Goal: Task Accomplishment & Management: Manage account settings

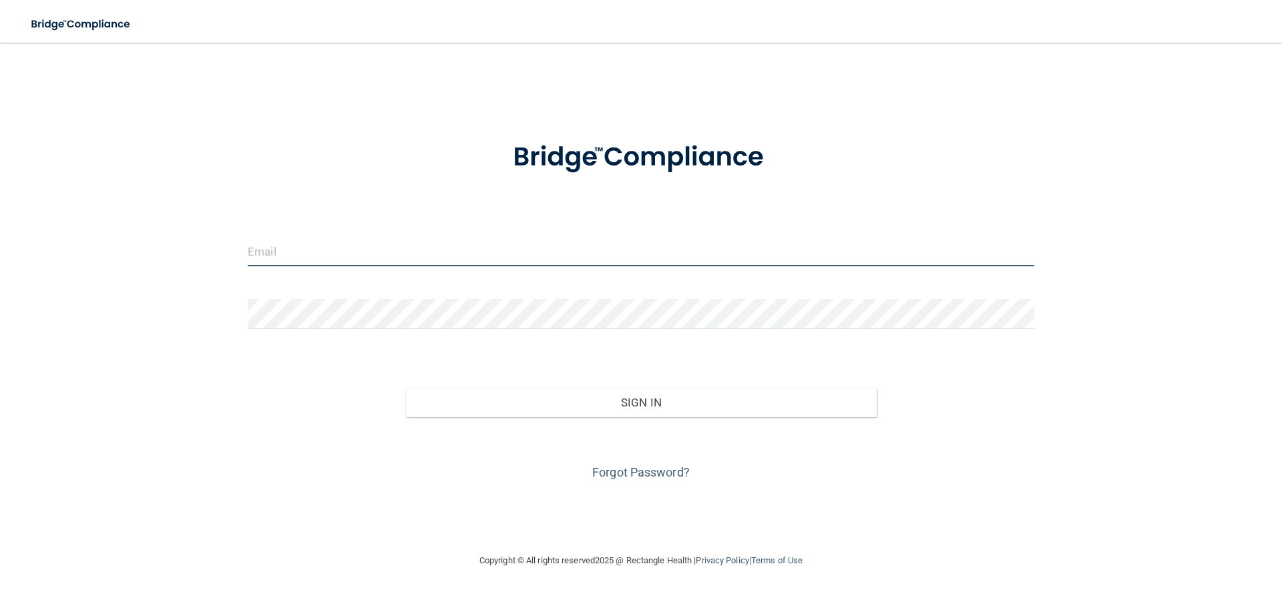
click at [491, 255] on input "email" at bounding box center [641, 251] width 787 height 30
type input "[EMAIL_ADDRESS][DOMAIN_NAME]"
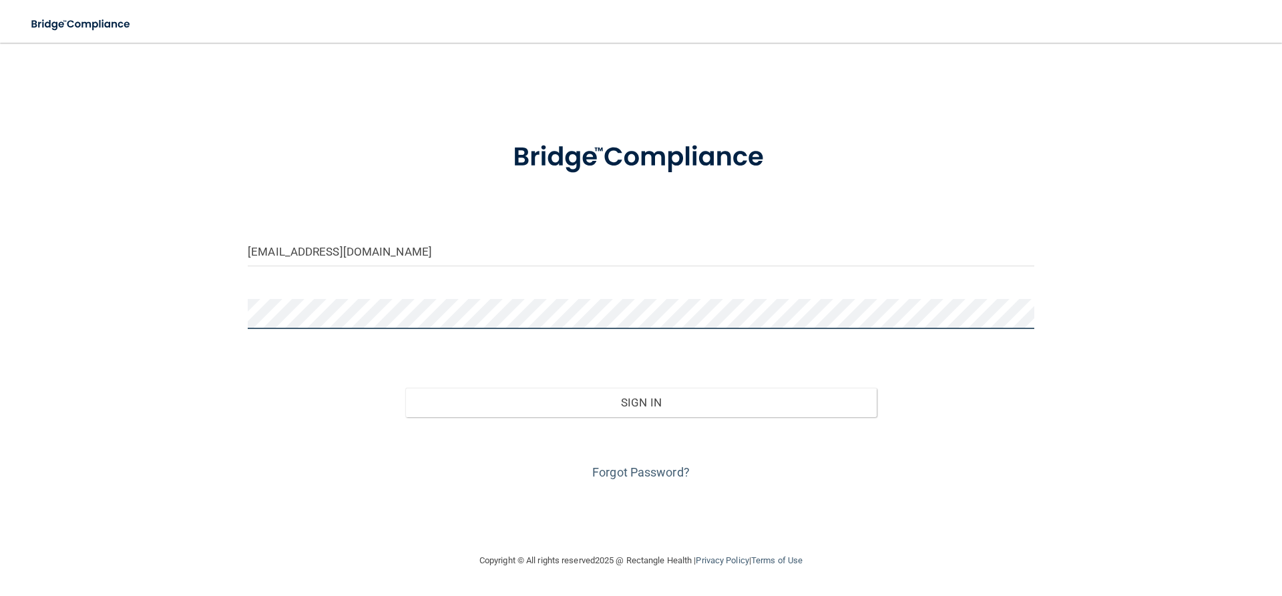
click at [405, 388] on button "Sign In" at bounding box center [641, 402] width 472 height 29
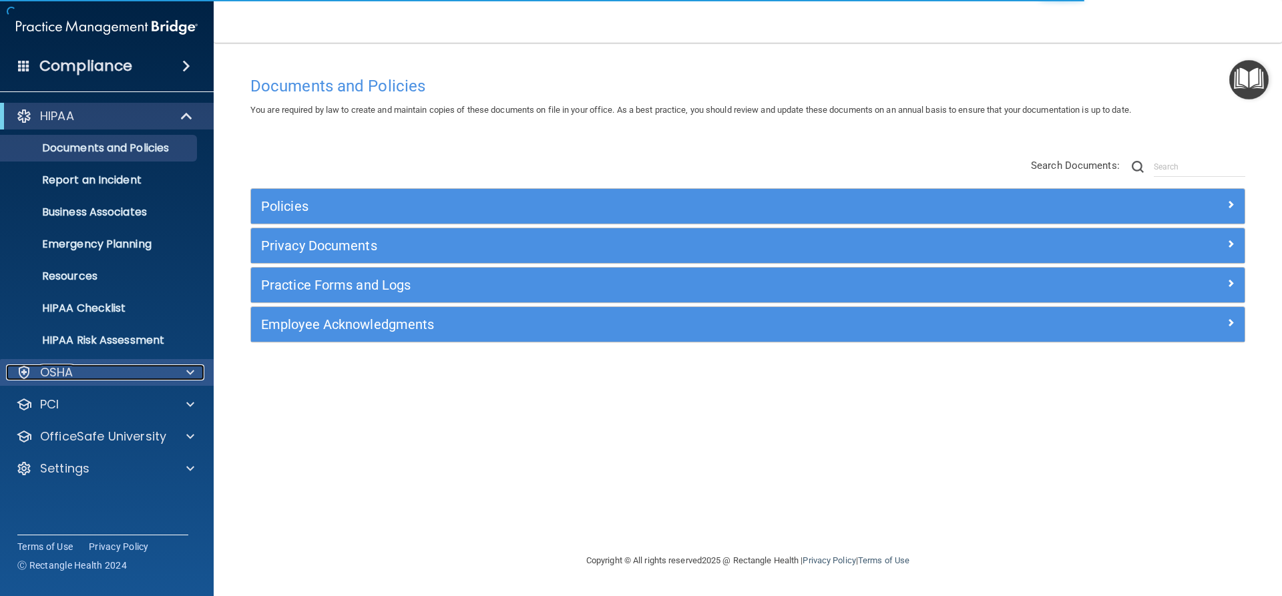
click at [182, 373] on div at bounding box center [188, 373] width 33 height 16
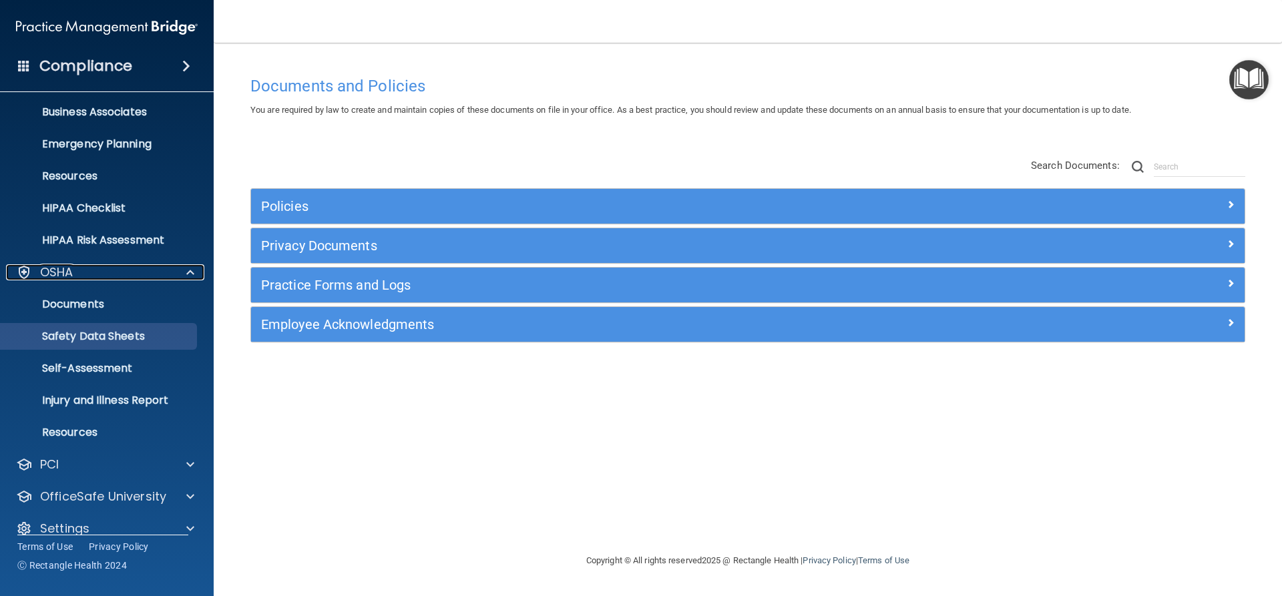
scroll to position [118, 0]
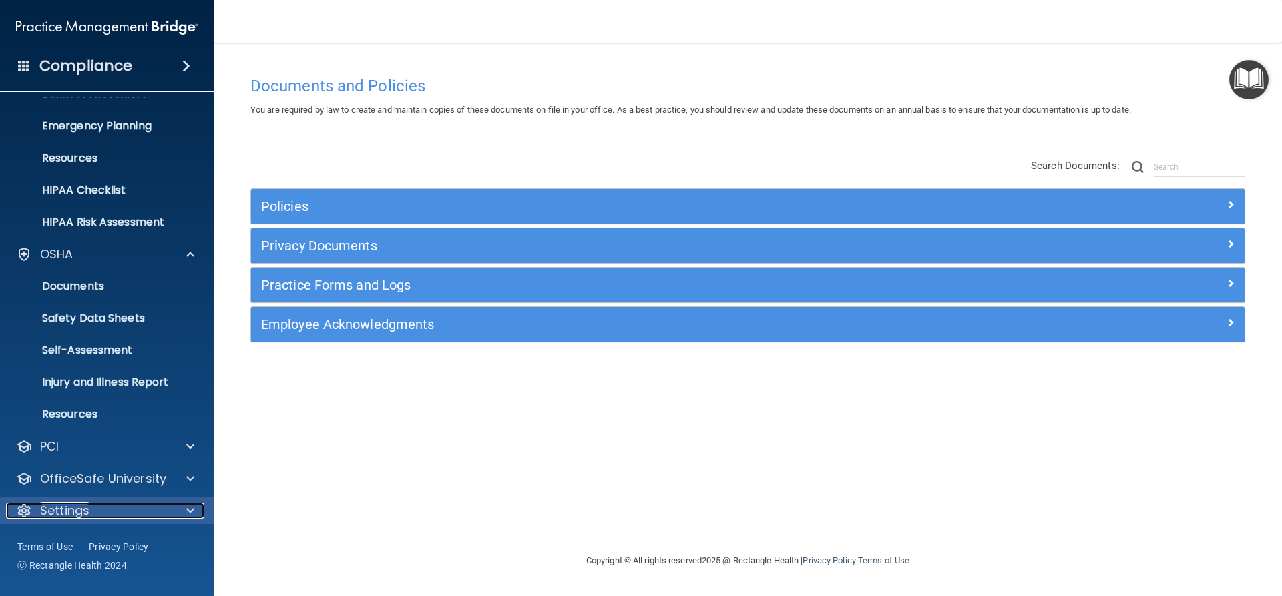
click at [118, 514] on div "Settings" at bounding box center [89, 511] width 166 height 16
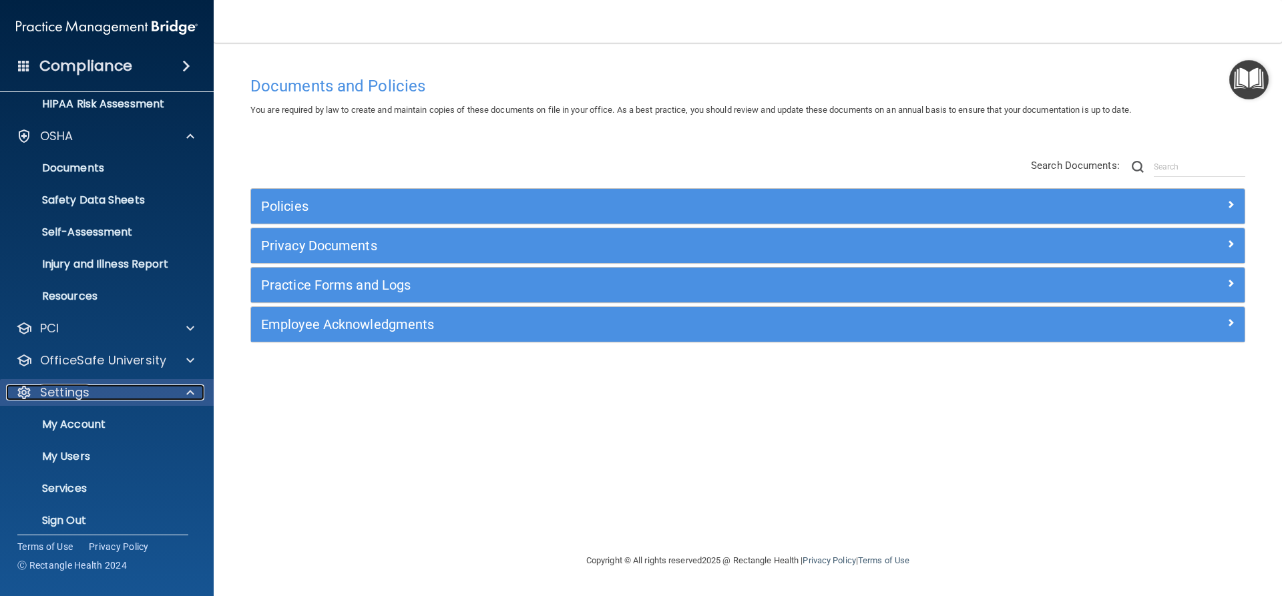
scroll to position [246, 0]
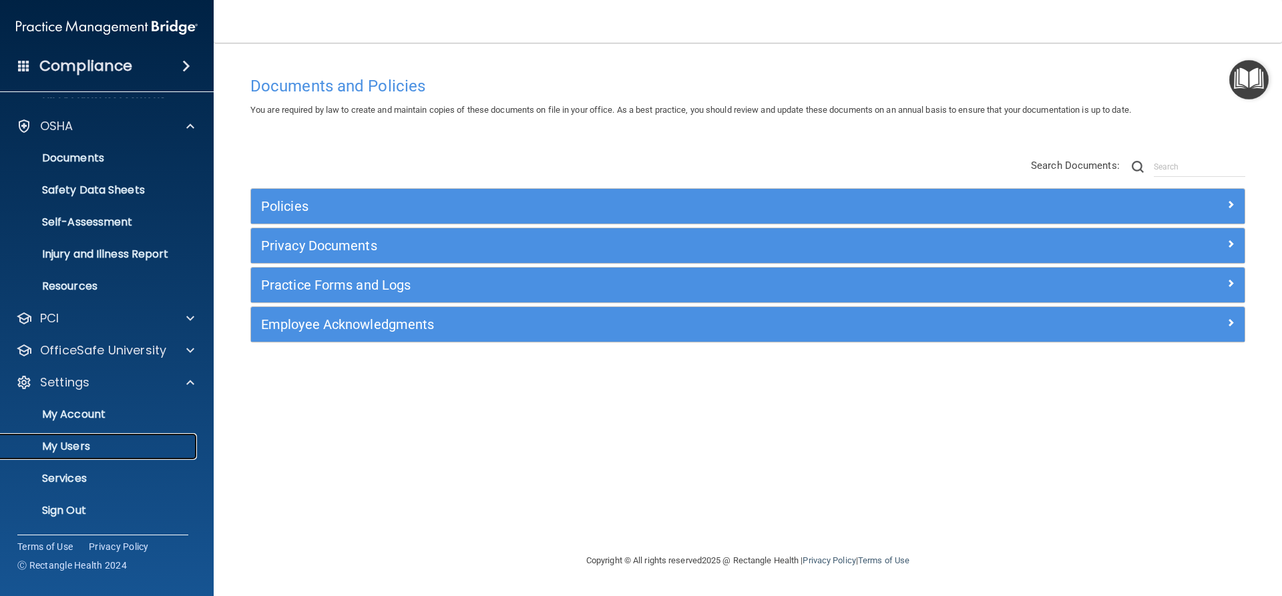
click at [135, 438] on link "My Users" at bounding box center [92, 446] width 210 height 27
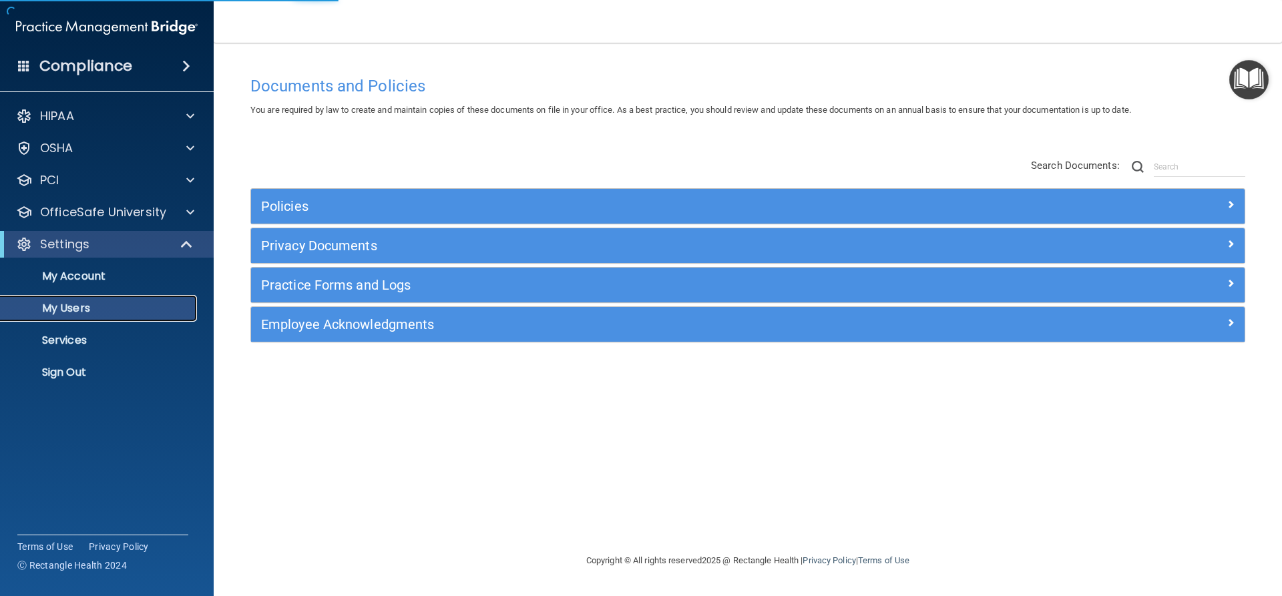
select select "20"
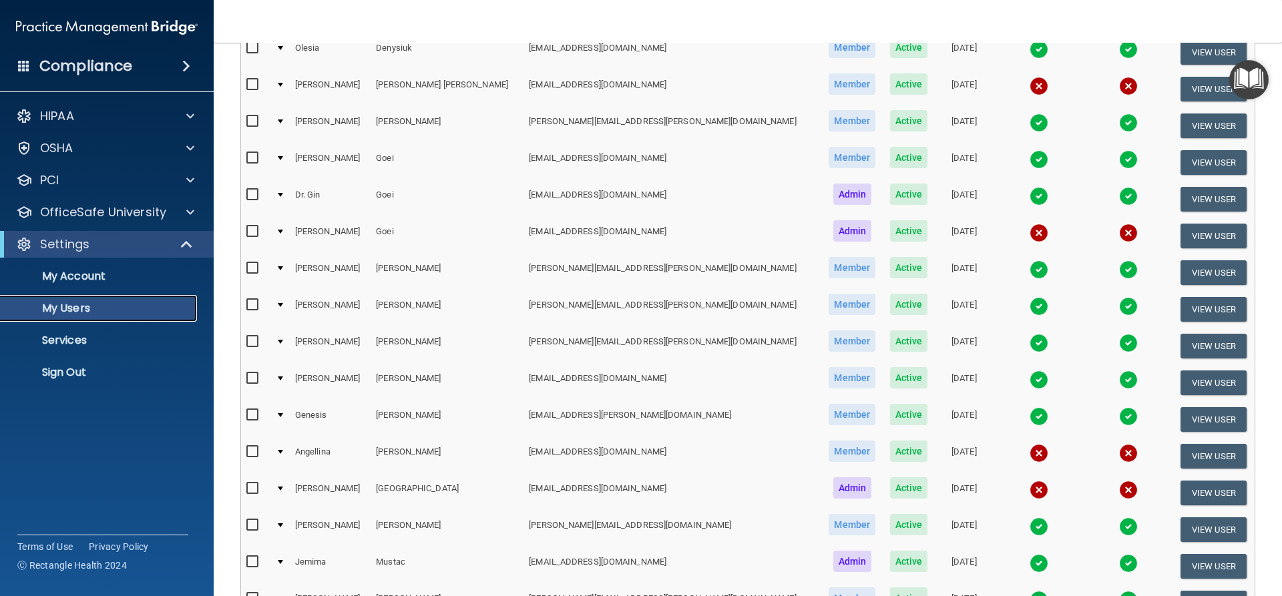
scroll to position [267, 0]
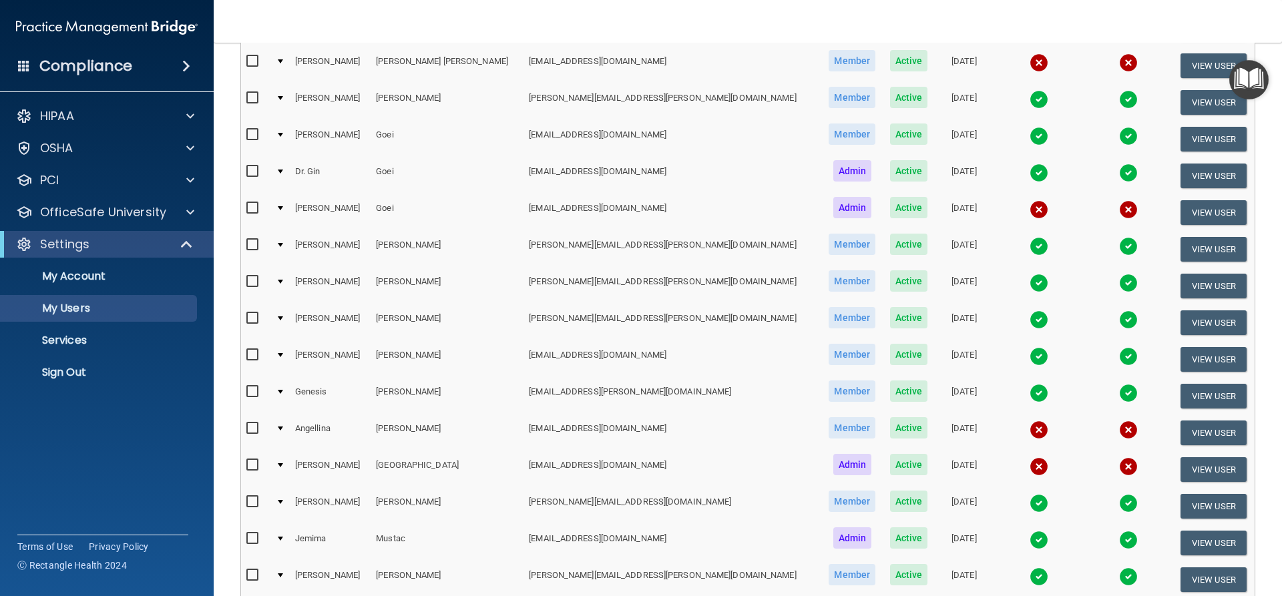
click at [250, 465] on input "checkbox" at bounding box center [253, 465] width 15 height 11
checkbox input "true"
click at [1251, 75] on img "Open Resource Center" at bounding box center [1248, 79] width 39 height 39
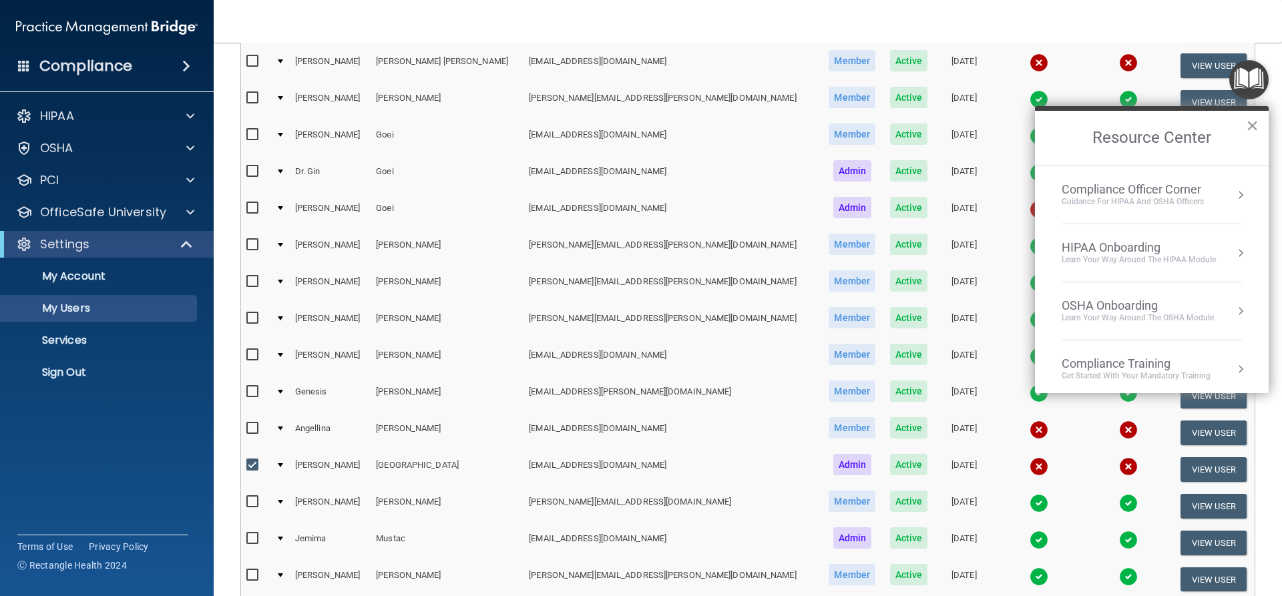
click at [1253, 126] on button "×" at bounding box center [1252, 125] width 13 height 21
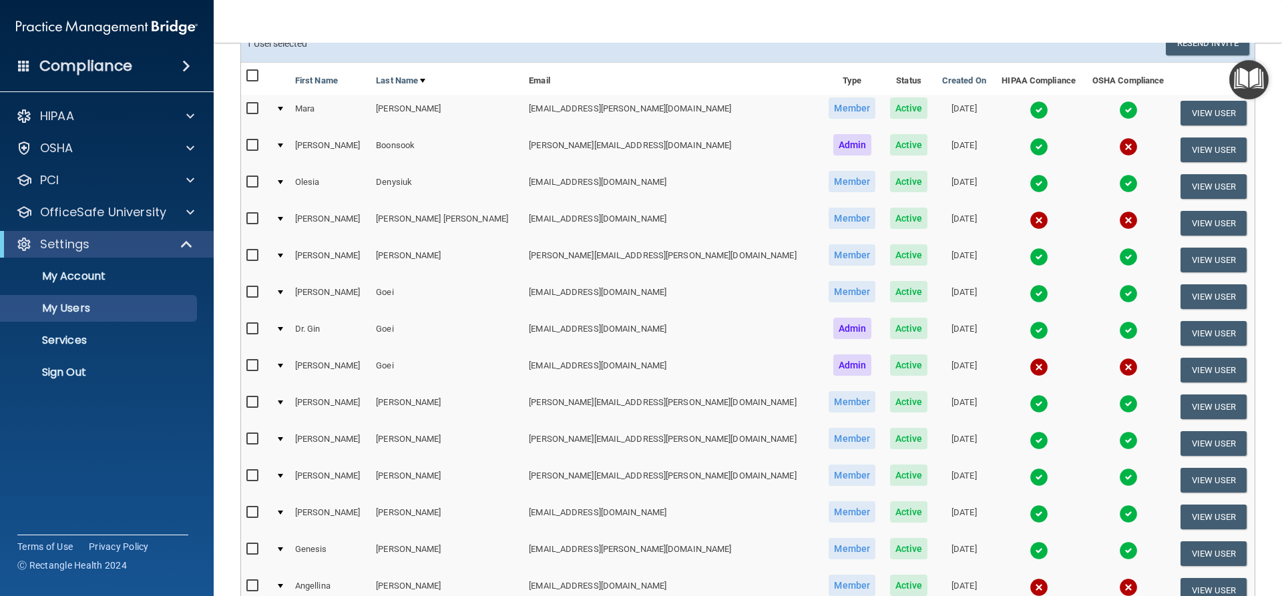
scroll to position [0, 0]
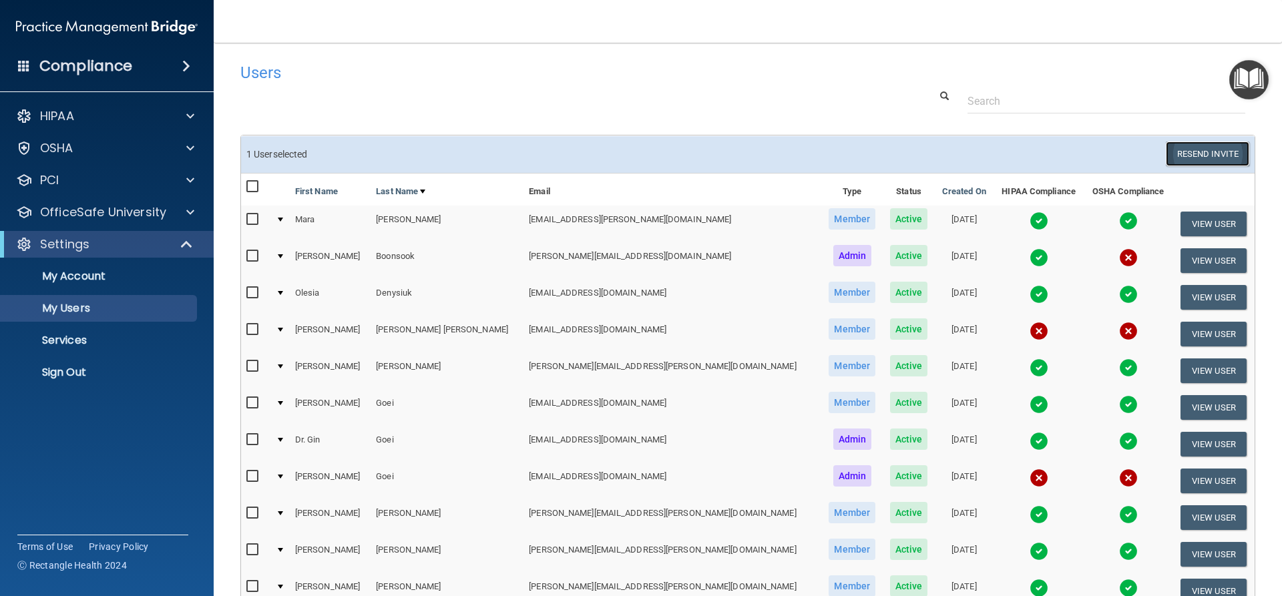
click at [1172, 150] on button "Resend Invite" at bounding box center [1207, 154] width 83 height 25
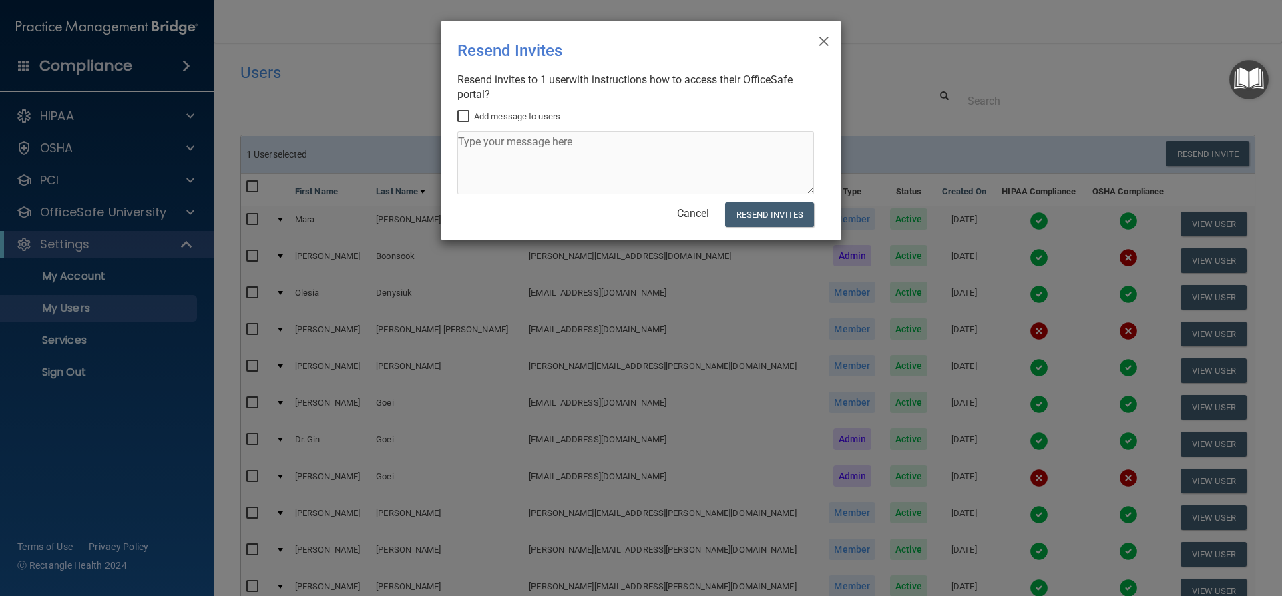
click at [547, 114] on label "Add message to users" at bounding box center [508, 117] width 103 height 16
click at [473, 114] on input "Add message to users" at bounding box center [464, 116] width 15 height 11
checkbox input "true"
click at [514, 142] on textarea at bounding box center [635, 163] width 357 height 63
type textarea "Please Complete"
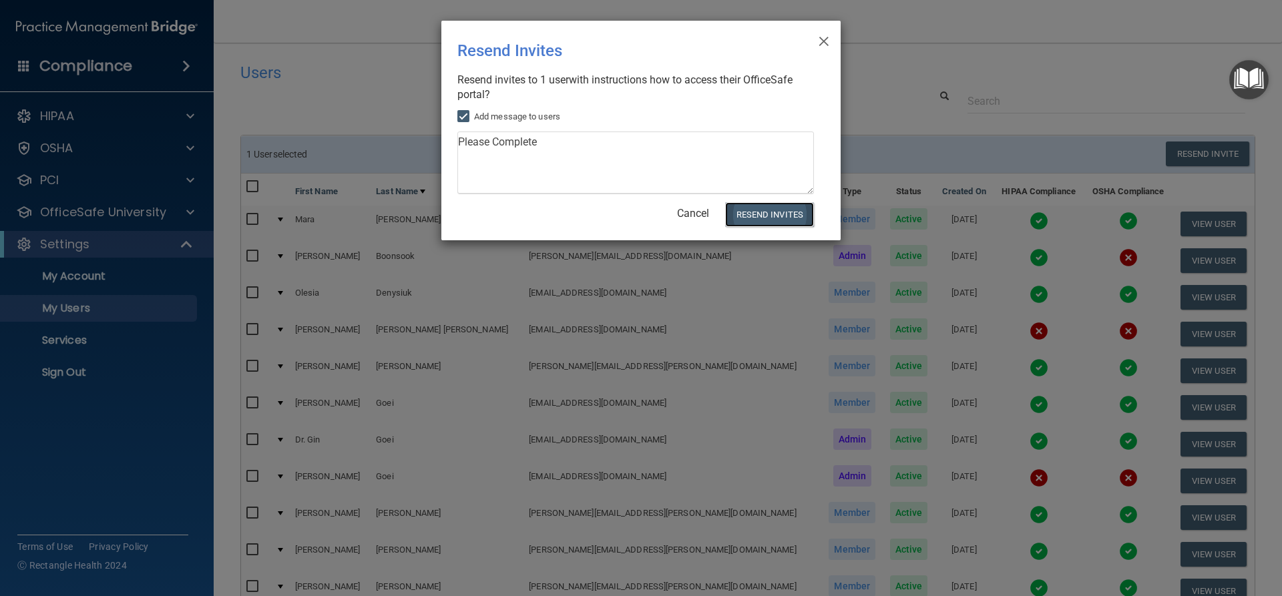
click at [771, 220] on button "Resend Invites" at bounding box center [769, 214] width 89 height 25
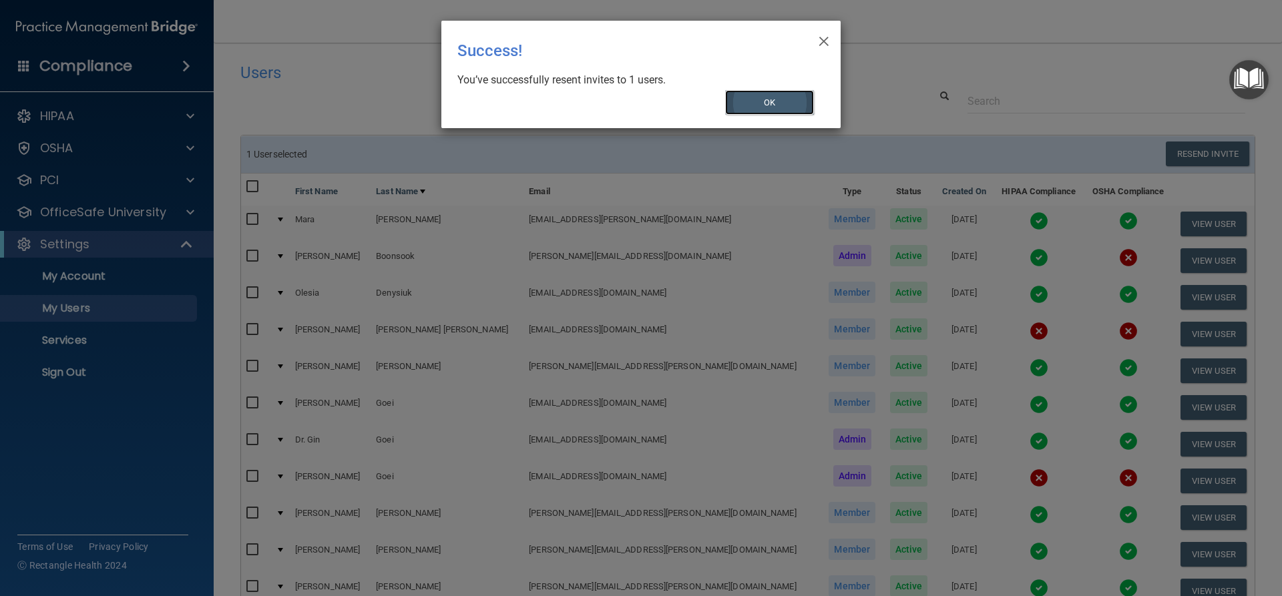
click at [784, 93] on button "OK" at bounding box center [769, 102] width 89 height 25
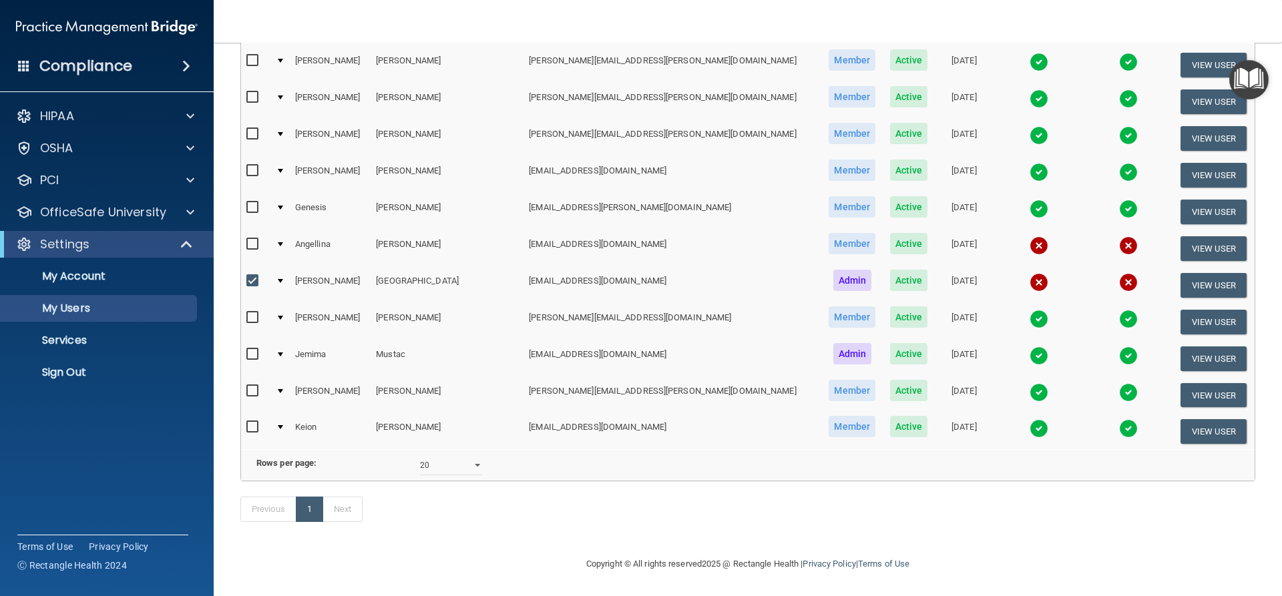
scroll to position [467, 0]
click at [258, 239] on input "checkbox" at bounding box center [253, 244] width 15 height 11
checkbox input "true"
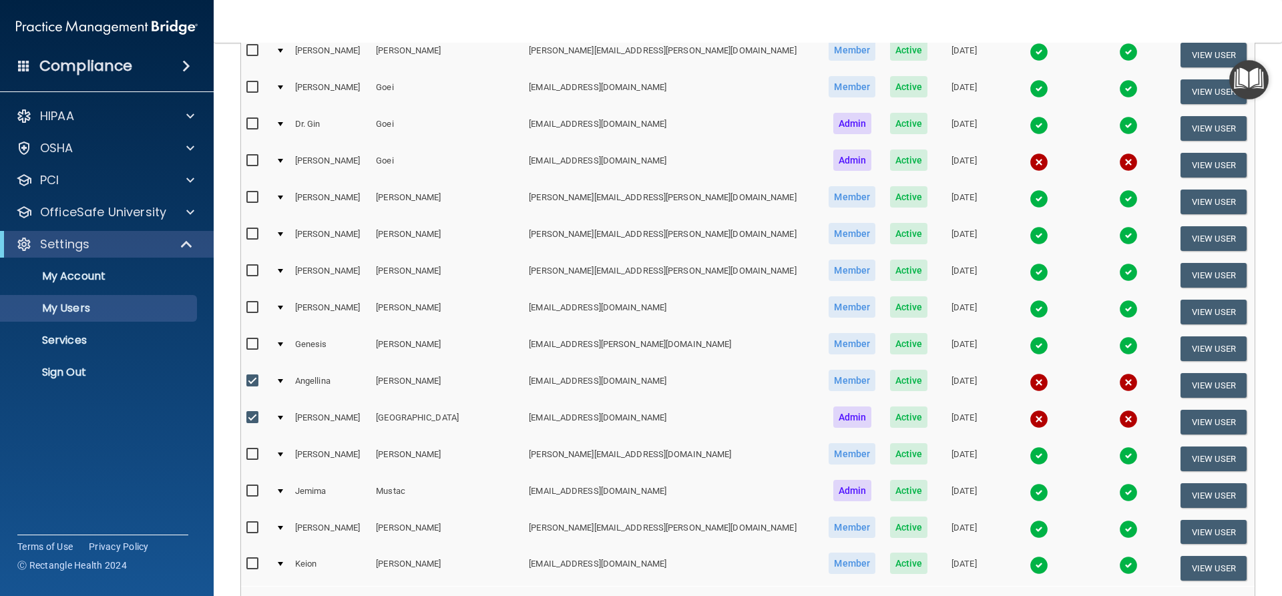
scroll to position [267, 0]
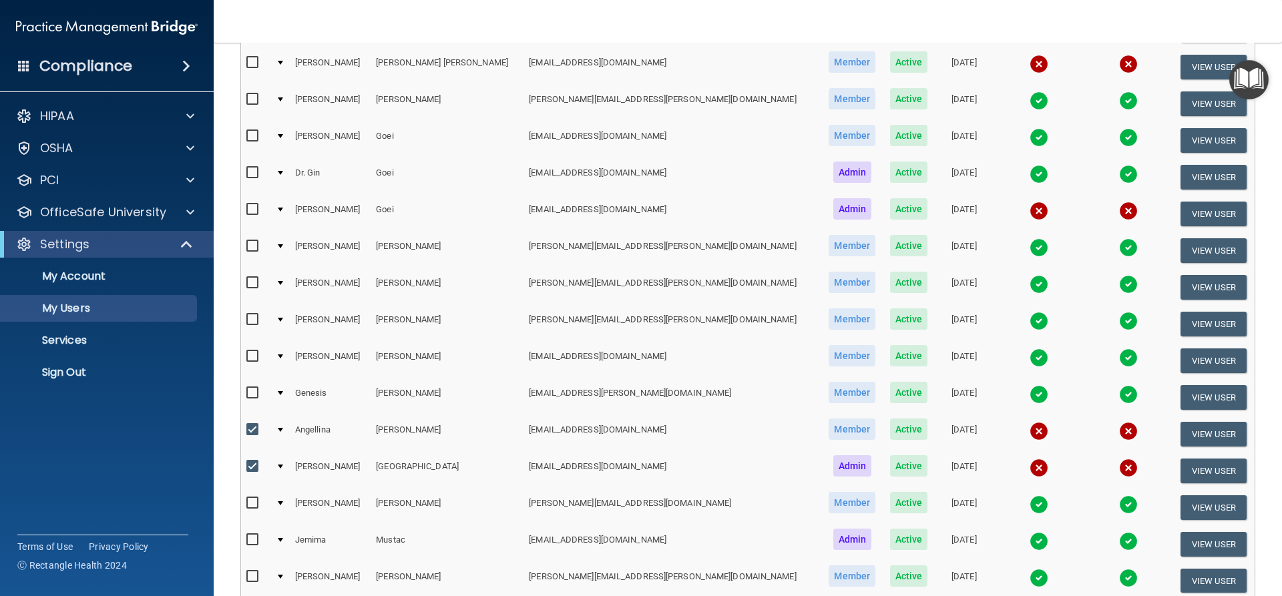
click at [251, 469] on input "checkbox" at bounding box center [253, 466] width 15 height 11
checkbox input "false"
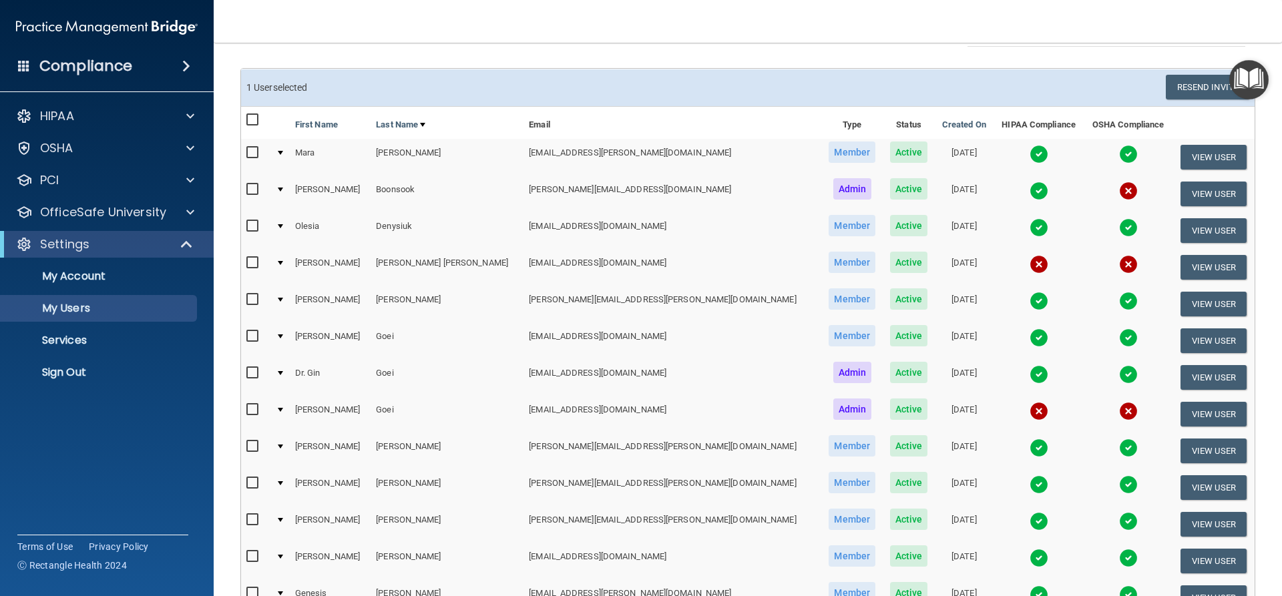
click at [250, 265] on input "checkbox" at bounding box center [253, 263] width 15 height 11
checkbox input "true"
click at [1192, 258] on button "View User" at bounding box center [1213, 267] width 66 height 25
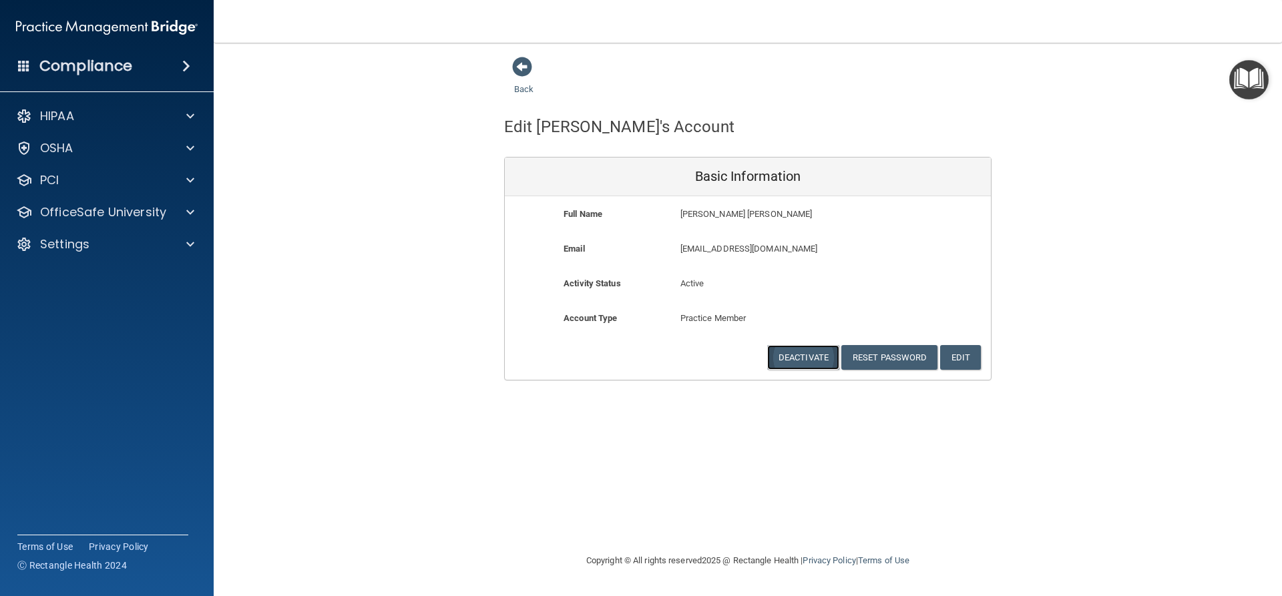
click at [822, 357] on button "Deactivate" at bounding box center [803, 357] width 72 height 25
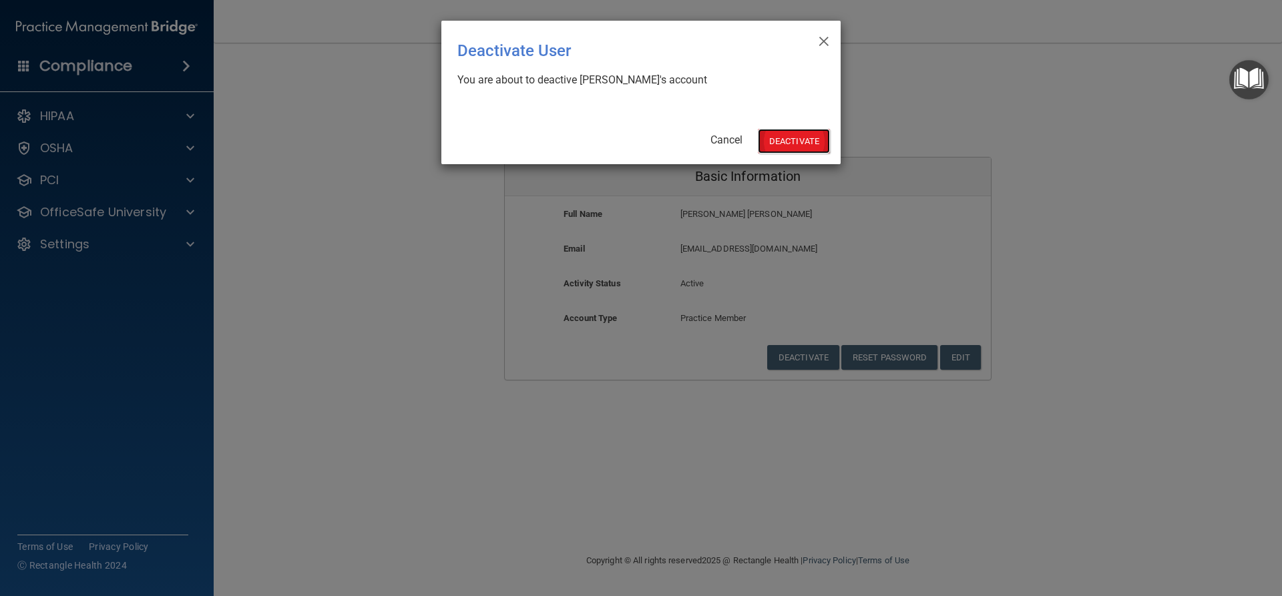
click at [797, 137] on button "Deactivate" at bounding box center [794, 141] width 72 height 25
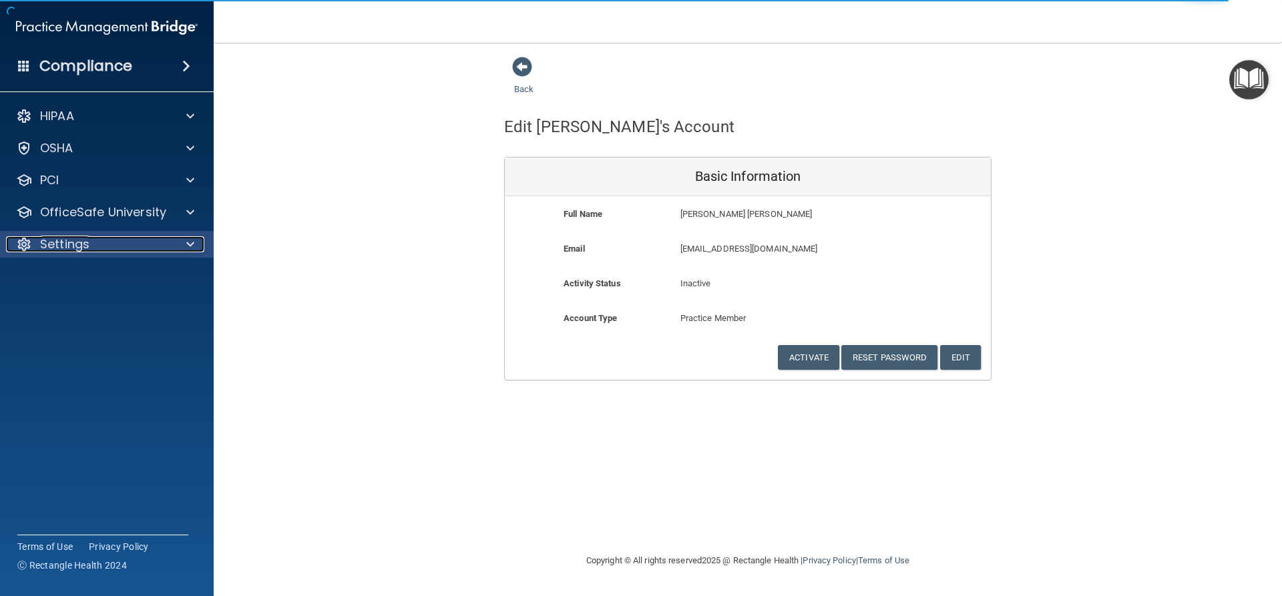
click at [73, 240] on p "Settings" at bounding box center [64, 244] width 49 height 16
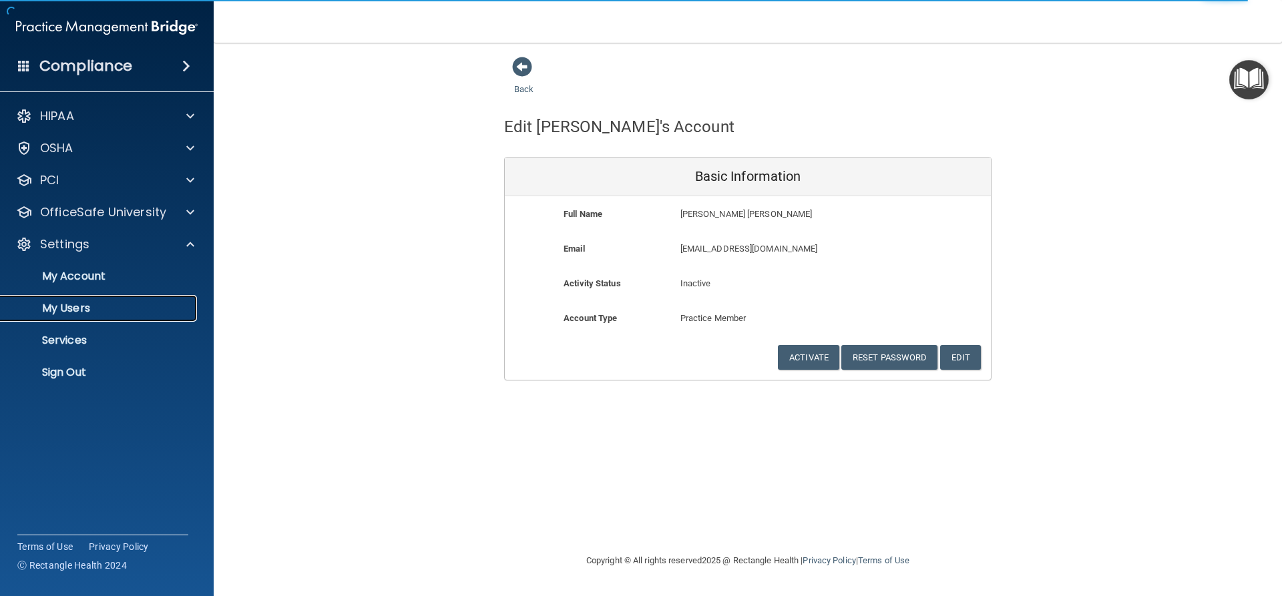
click at [78, 302] on p "My Users" at bounding box center [100, 308] width 182 height 13
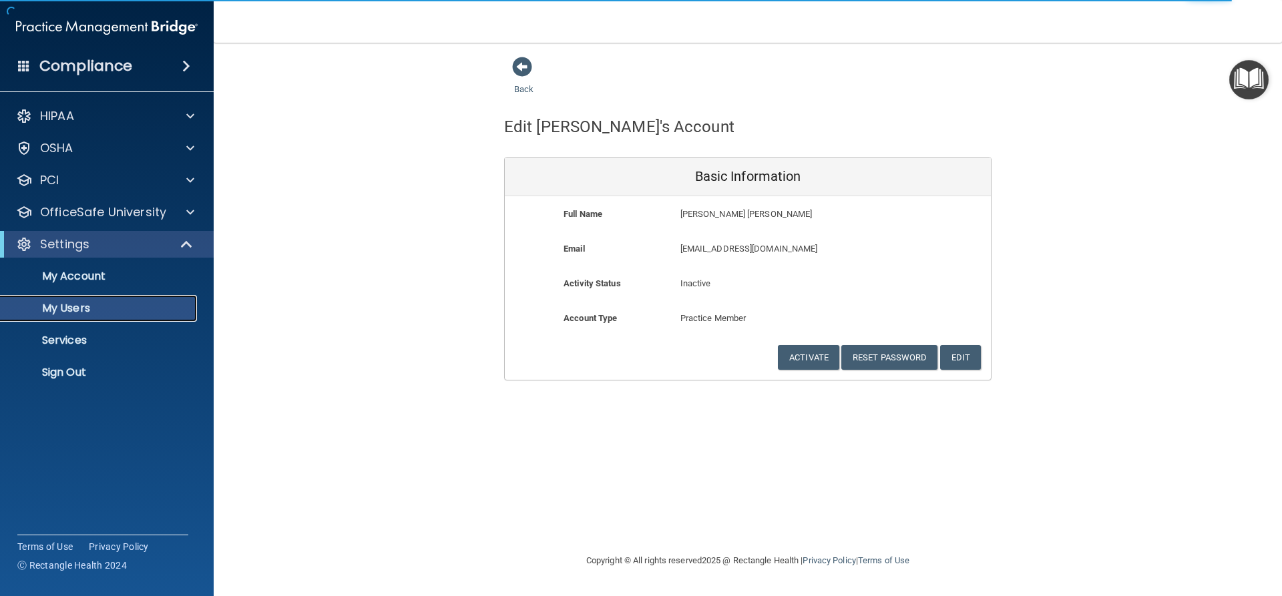
select select "20"
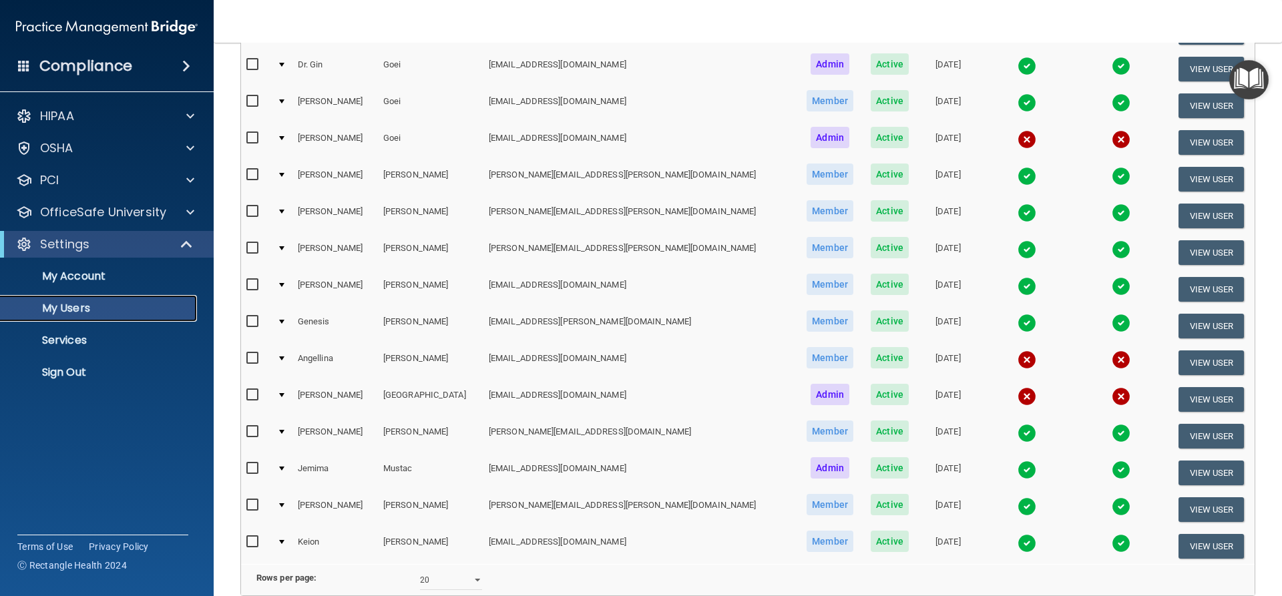
scroll to position [435, 0]
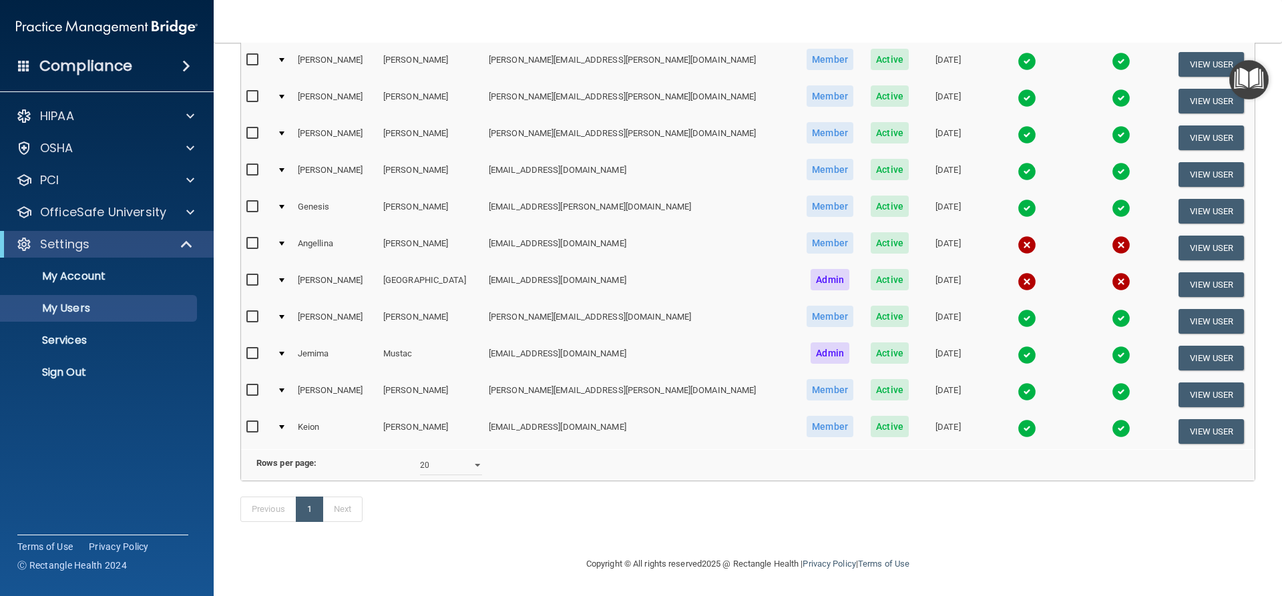
click at [254, 238] on input "checkbox" at bounding box center [253, 243] width 15 height 11
checkbox input "true"
click at [1192, 236] on button "View User" at bounding box center [1211, 248] width 66 height 25
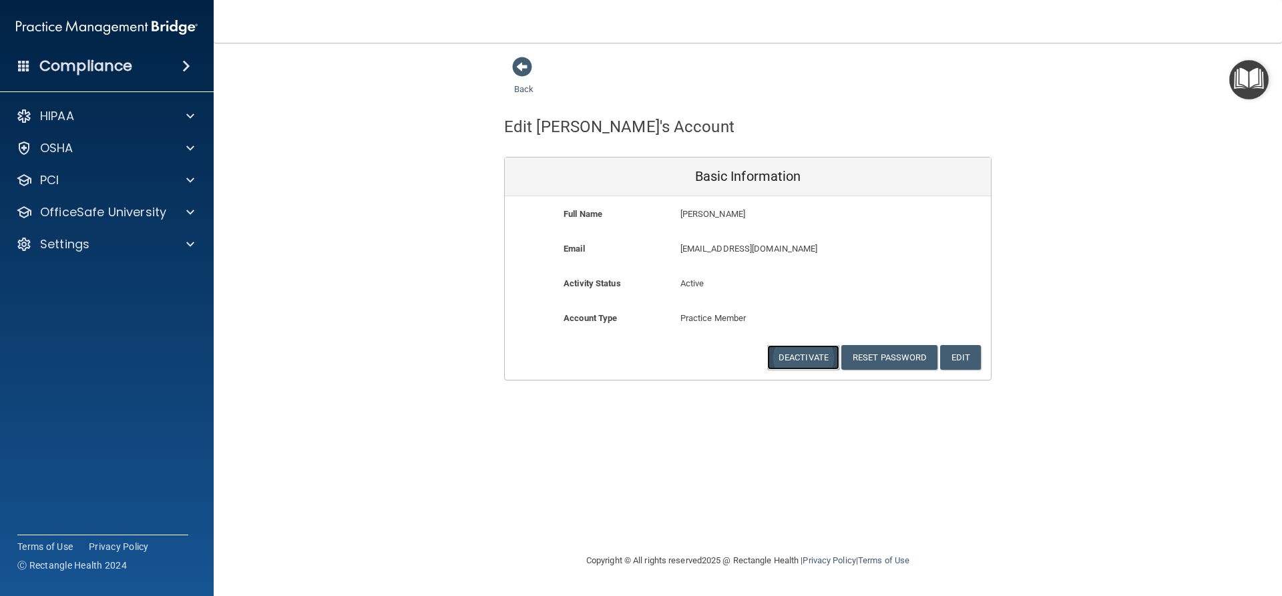
click at [807, 357] on button "Deactivate" at bounding box center [803, 357] width 72 height 25
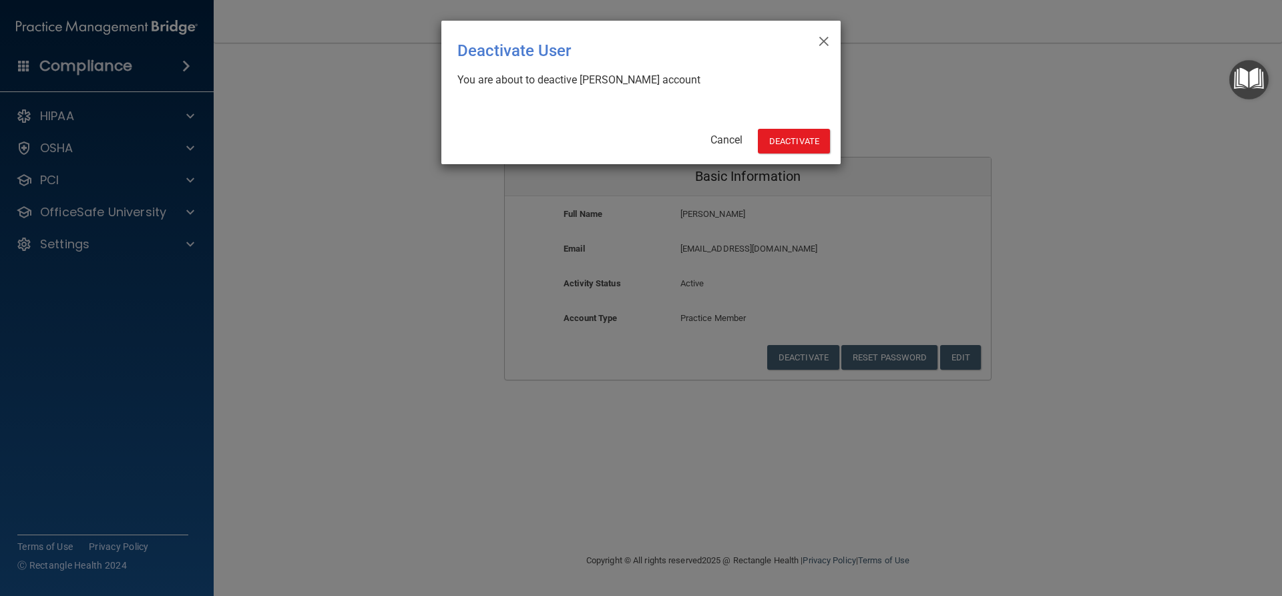
click at [791, 128] on div "× Close Deactivate User You are about to deactive Angellina Loera's account Can…" at bounding box center [640, 93] width 399 height 144
click at [791, 140] on button "Deactivate" at bounding box center [794, 141] width 72 height 25
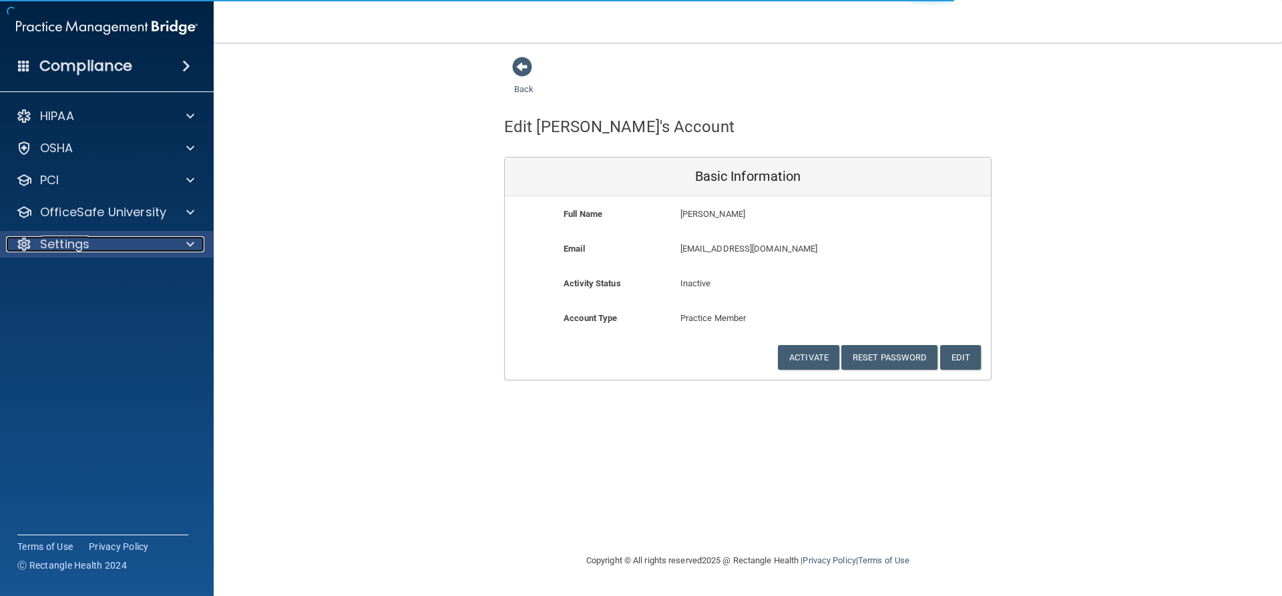
click at [93, 242] on div "Settings" at bounding box center [89, 244] width 166 height 16
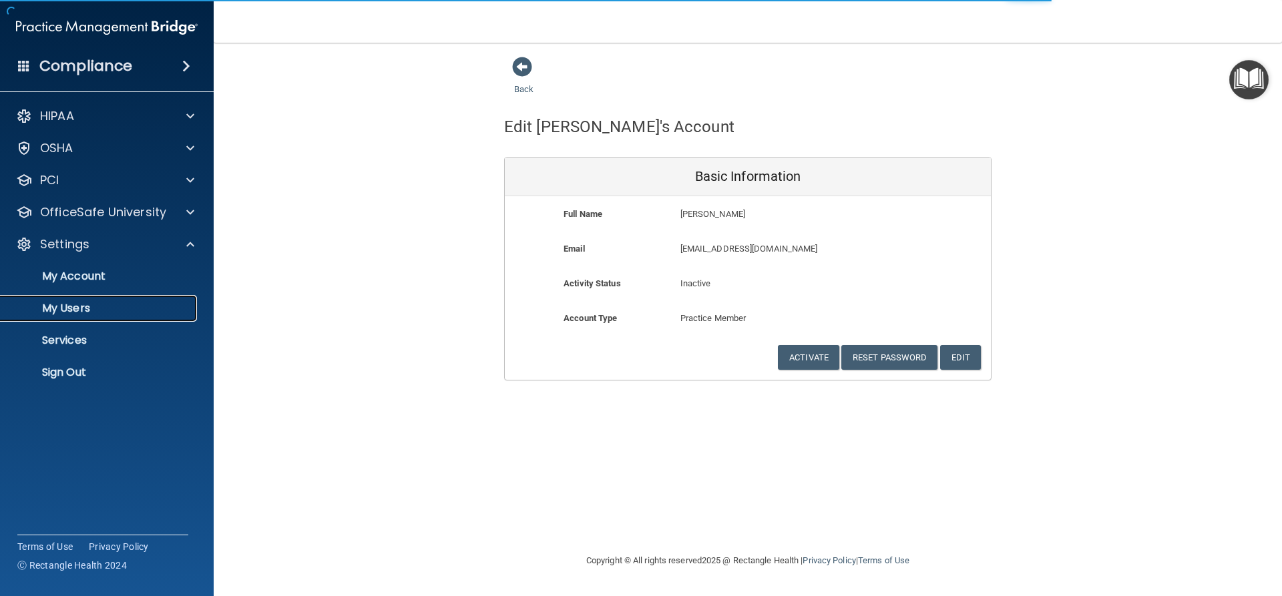
click at [93, 305] on p "My Users" at bounding box center [100, 308] width 182 height 13
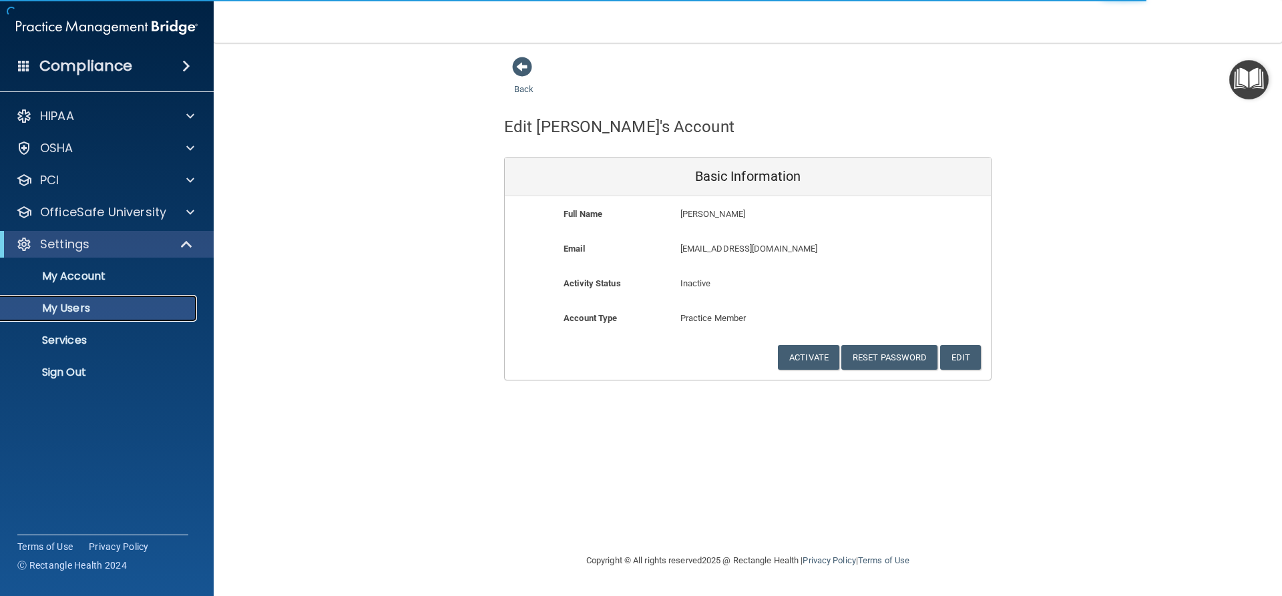
select select "20"
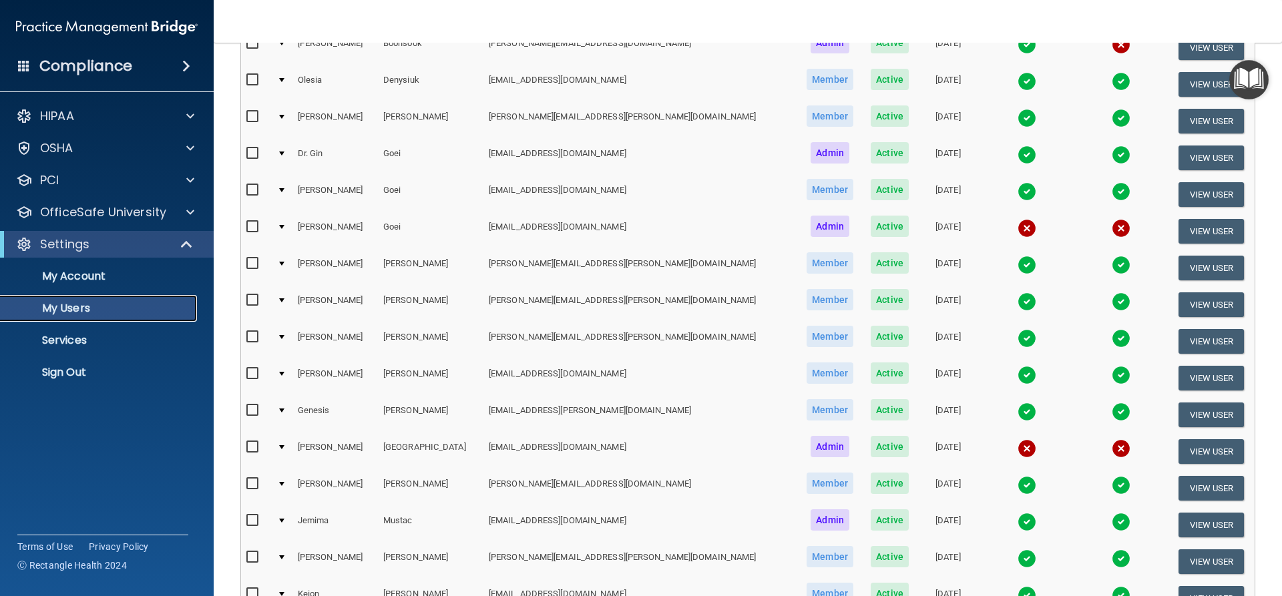
scroll to position [198, 0]
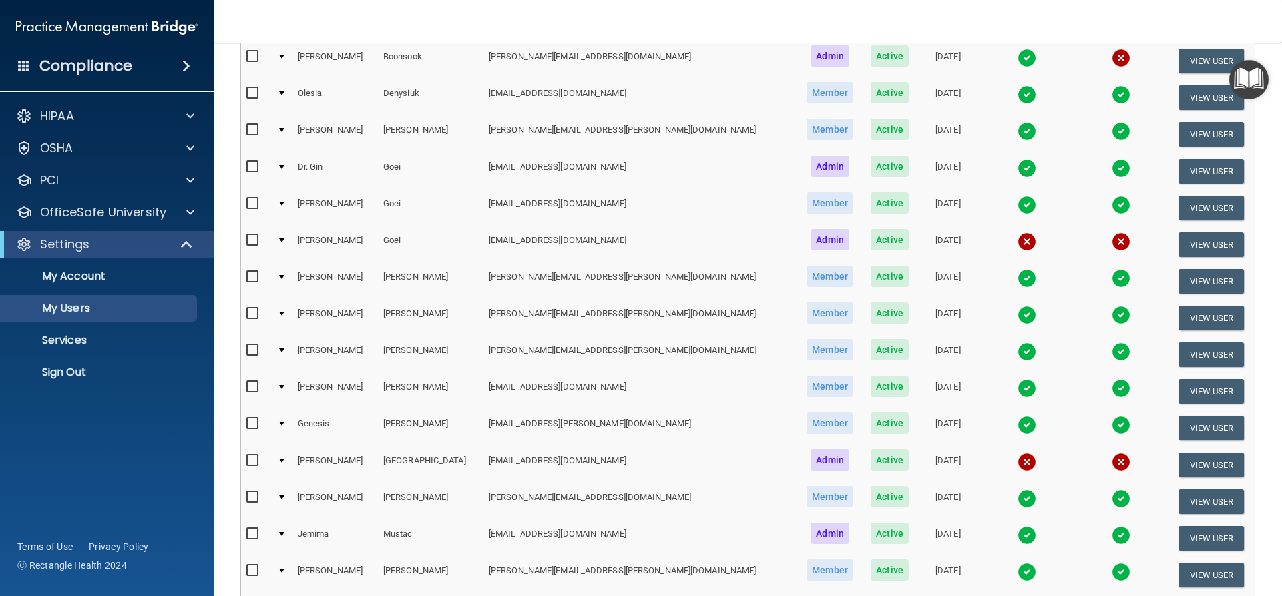
click at [256, 242] on input "checkbox" at bounding box center [253, 240] width 15 height 11
checkbox input "true"
click at [1185, 237] on button "View User" at bounding box center [1211, 244] width 66 height 25
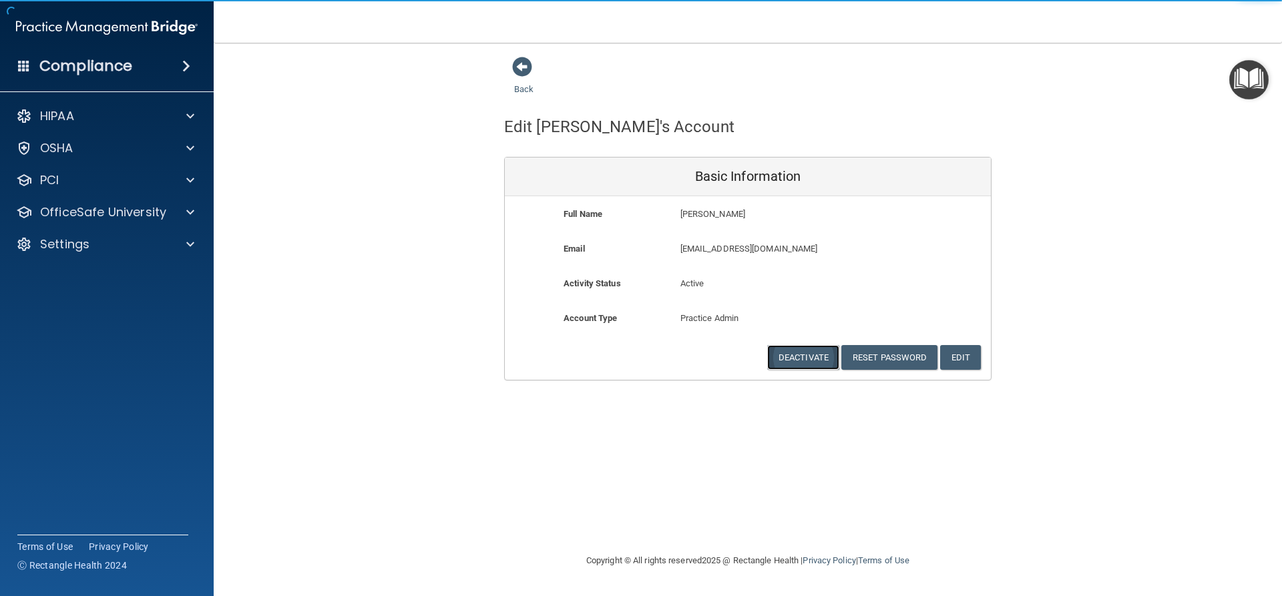
click at [795, 352] on button "Deactivate" at bounding box center [803, 357] width 72 height 25
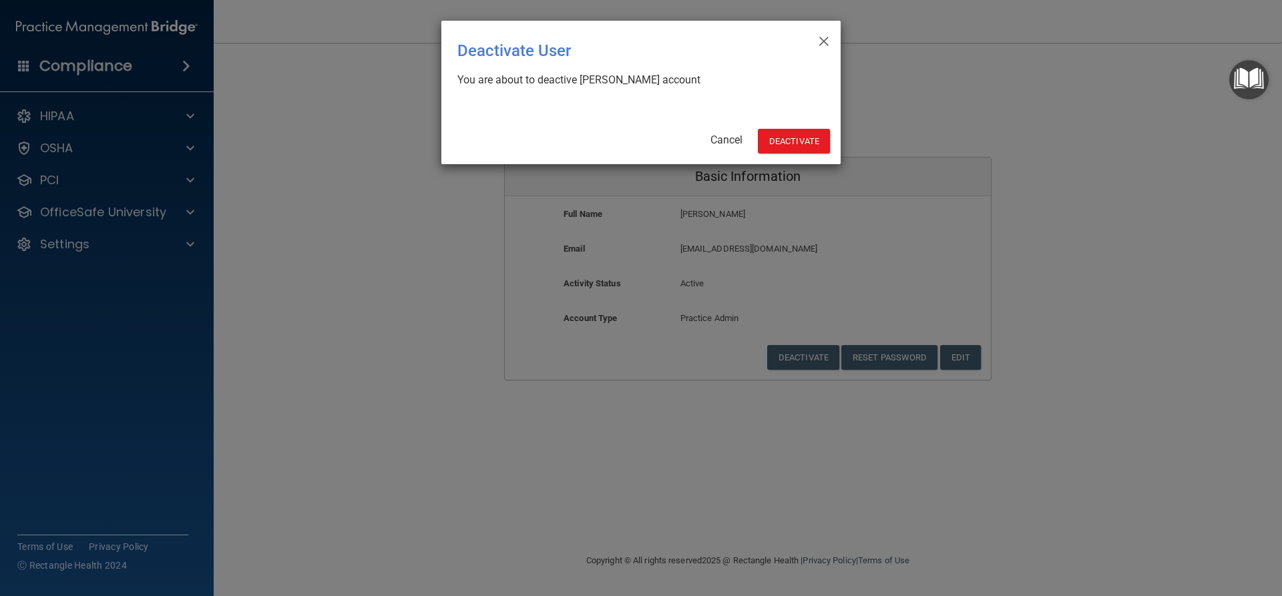
click at [789, 128] on div "× Close Deactivate User You are about to deactive Megan Goei's account Cancel D…" at bounding box center [640, 93] width 399 height 144
click at [792, 139] on button "Deactivate" at bounding box center [794, 141] width 72 height 25
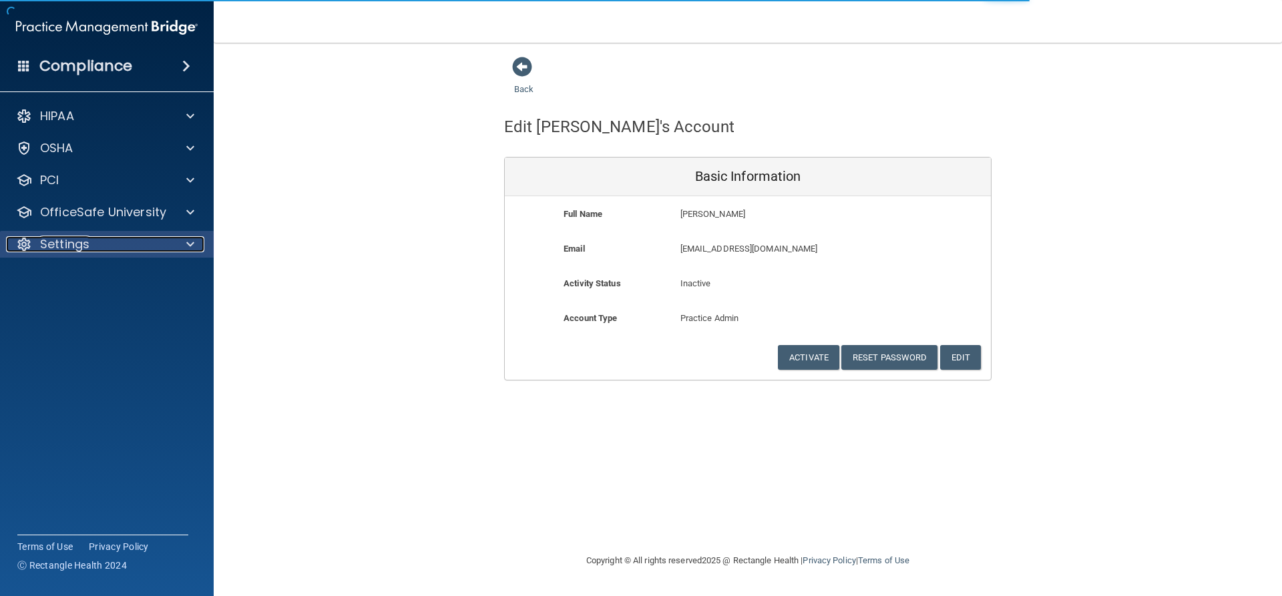
click at [74, 237] on p "Settings" at bounding box center [64, 244] width 49 height 16
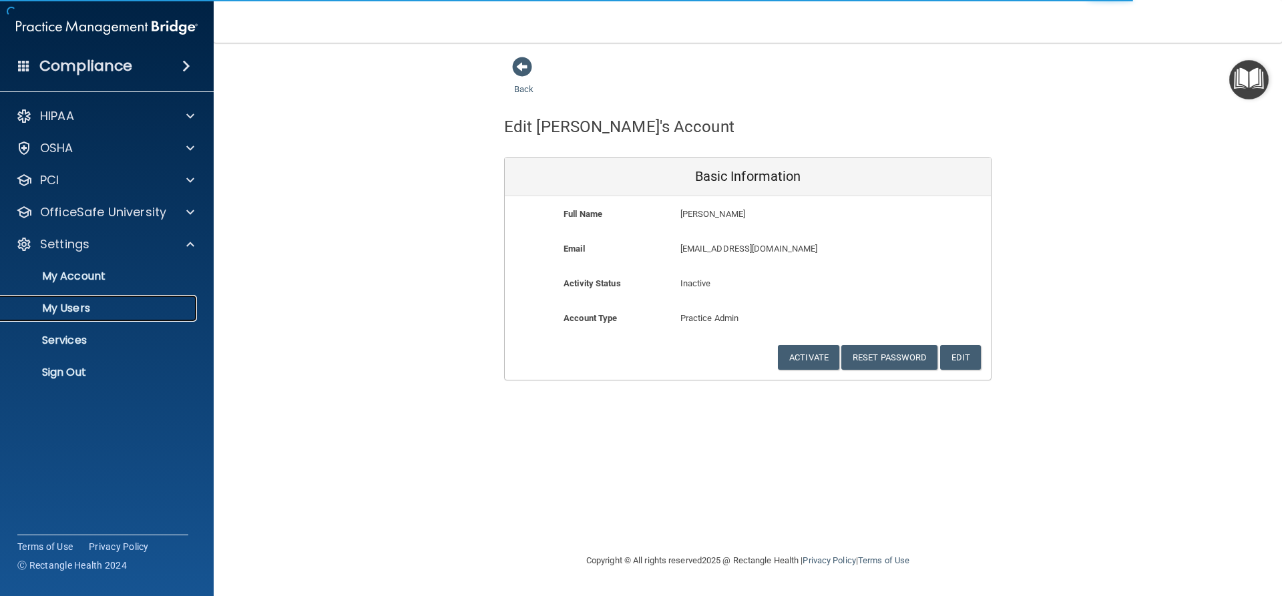
click at [76, 298] on link "My Users" at bounding box center [92, 308] width 210 height 27
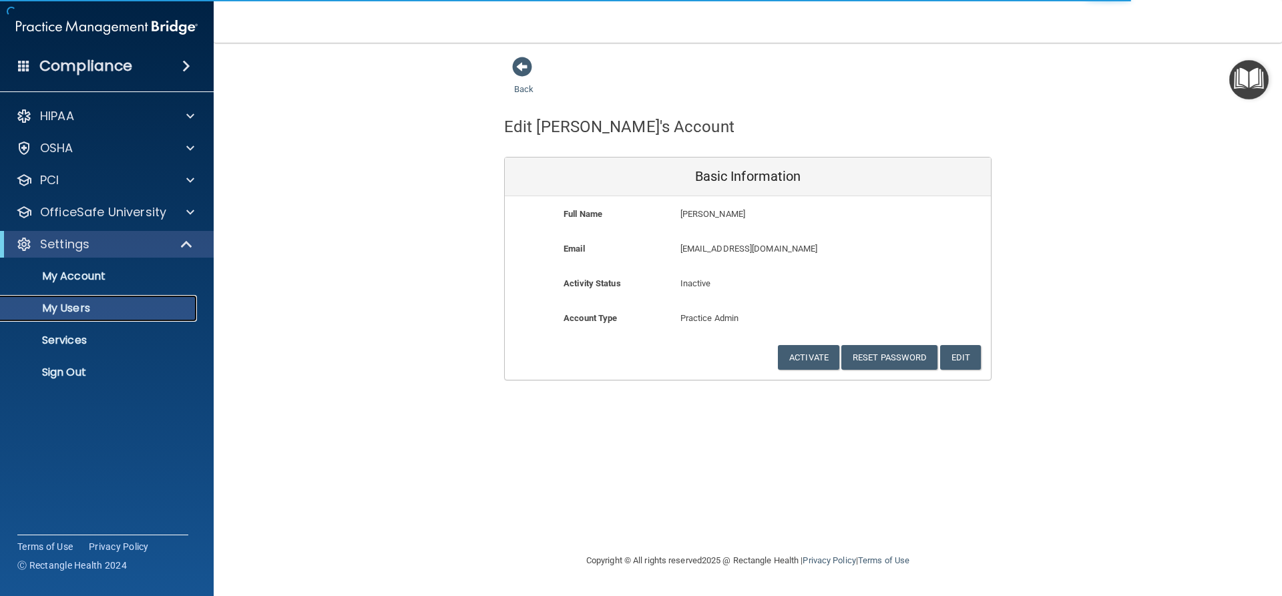
select select "20"
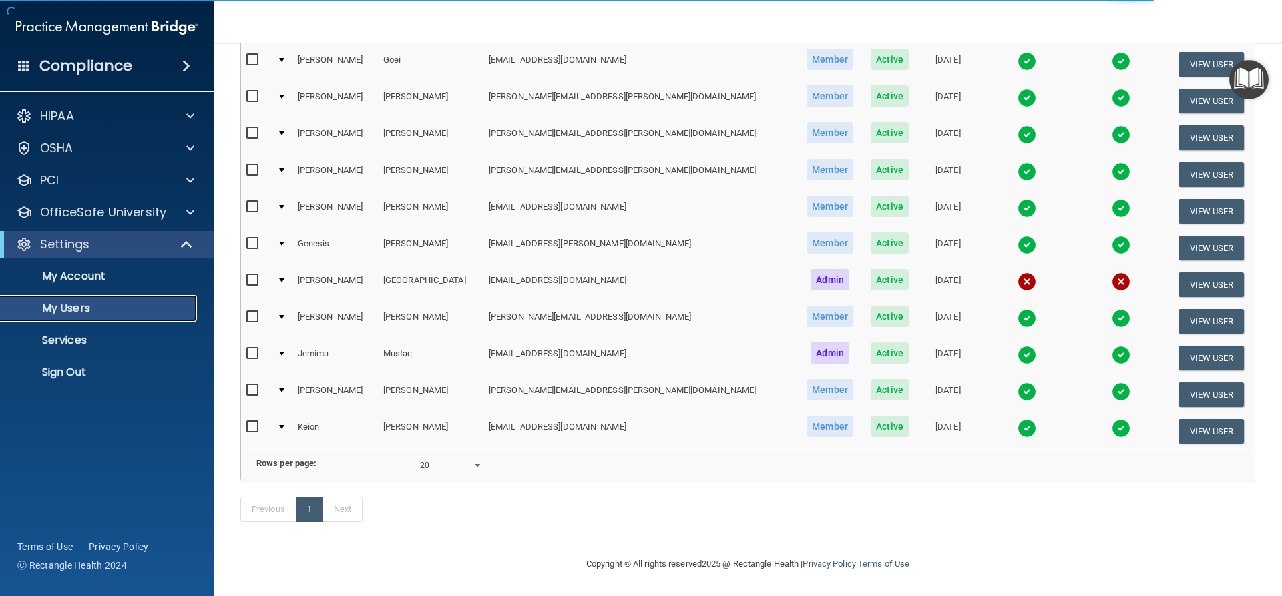
scroll to position [362, 0]
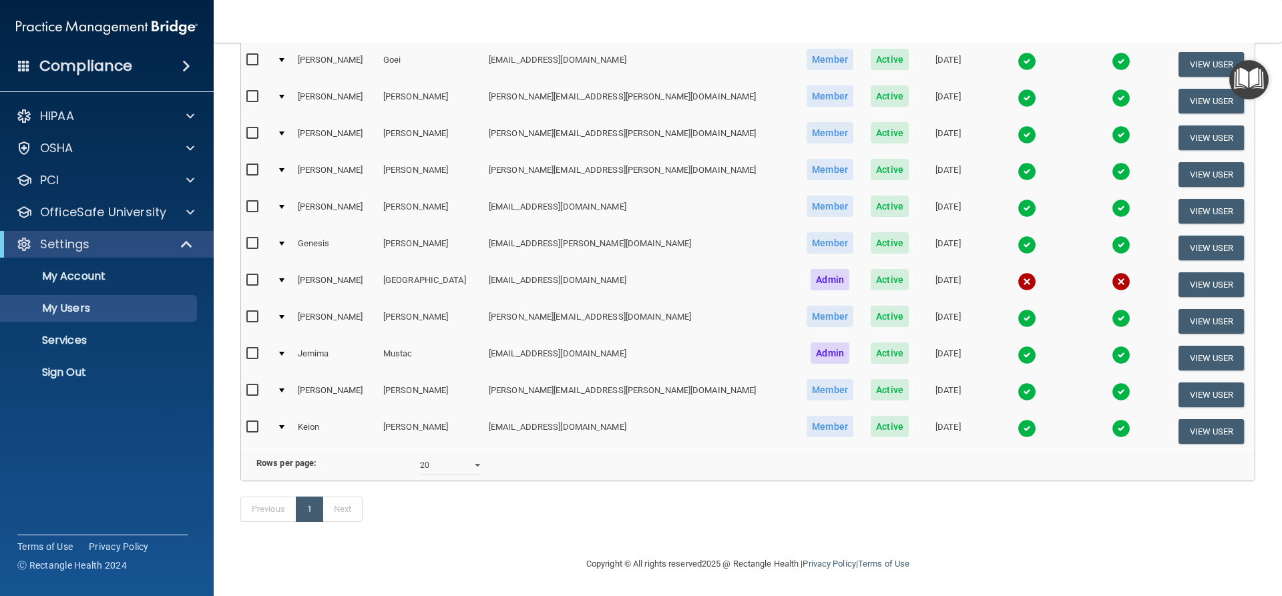
click at [252, 275] on input "checkbox" at bounding box center [253, 280] width 15 height 11
click at [256, 276] on input "checkbox" at bounding box center [253, 281] width 15 height 11
checkbox input "false"
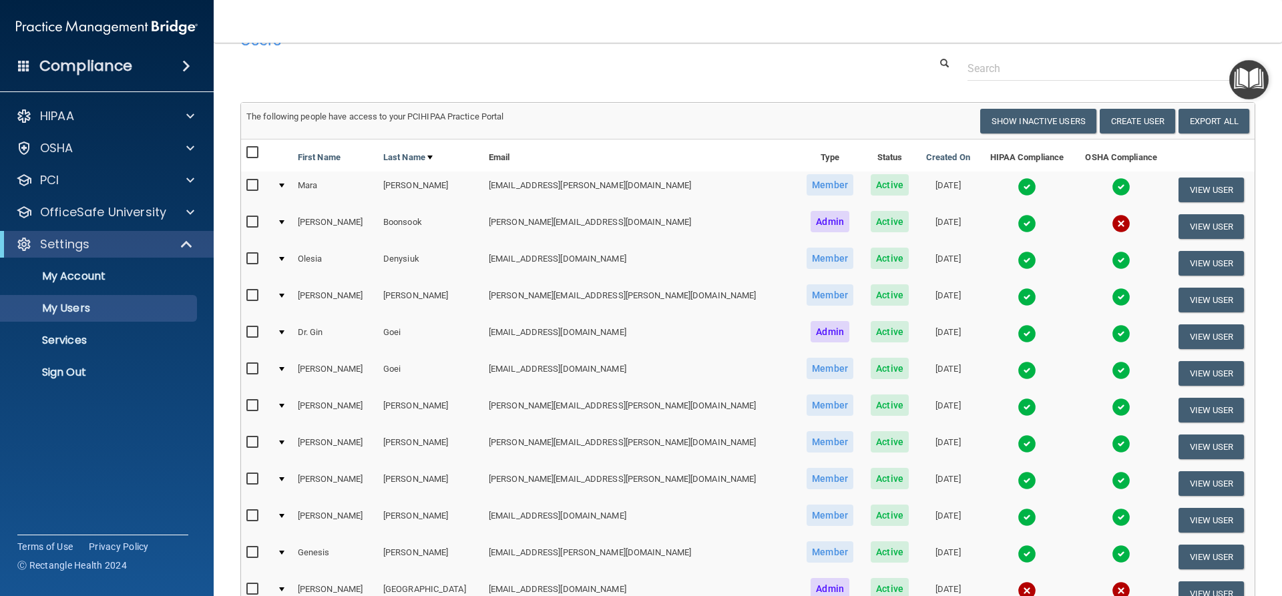
scroll to position [0, 0]
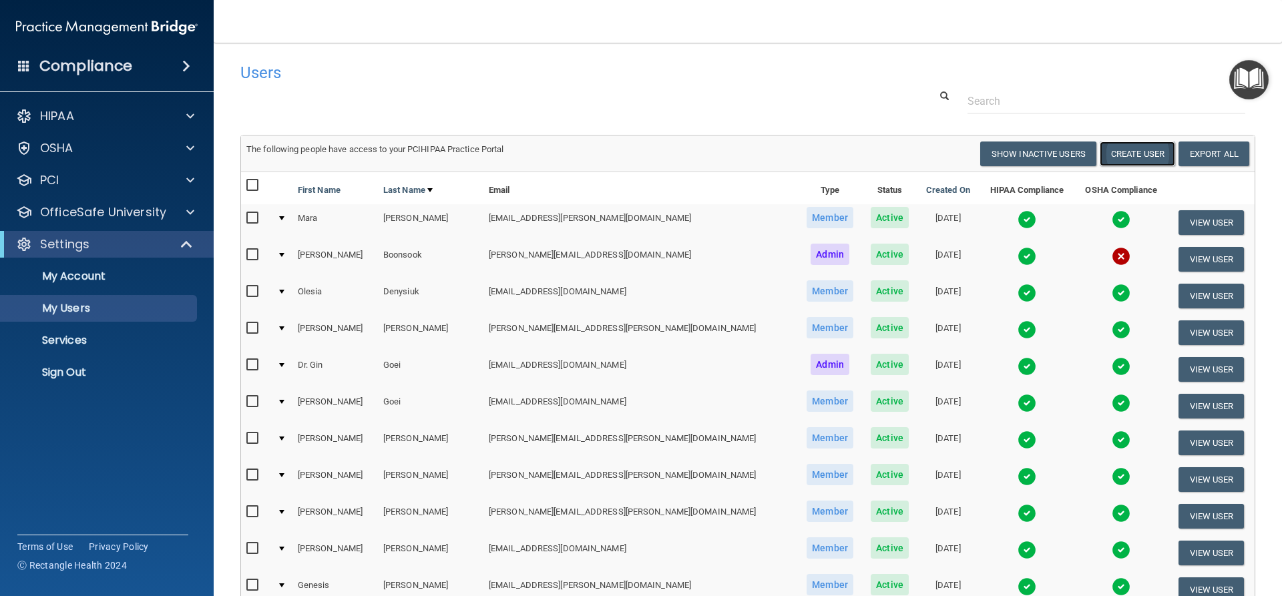
click at [1148, 144] on button "Create User" at bounding box center [1137, 154] width 75 height 25
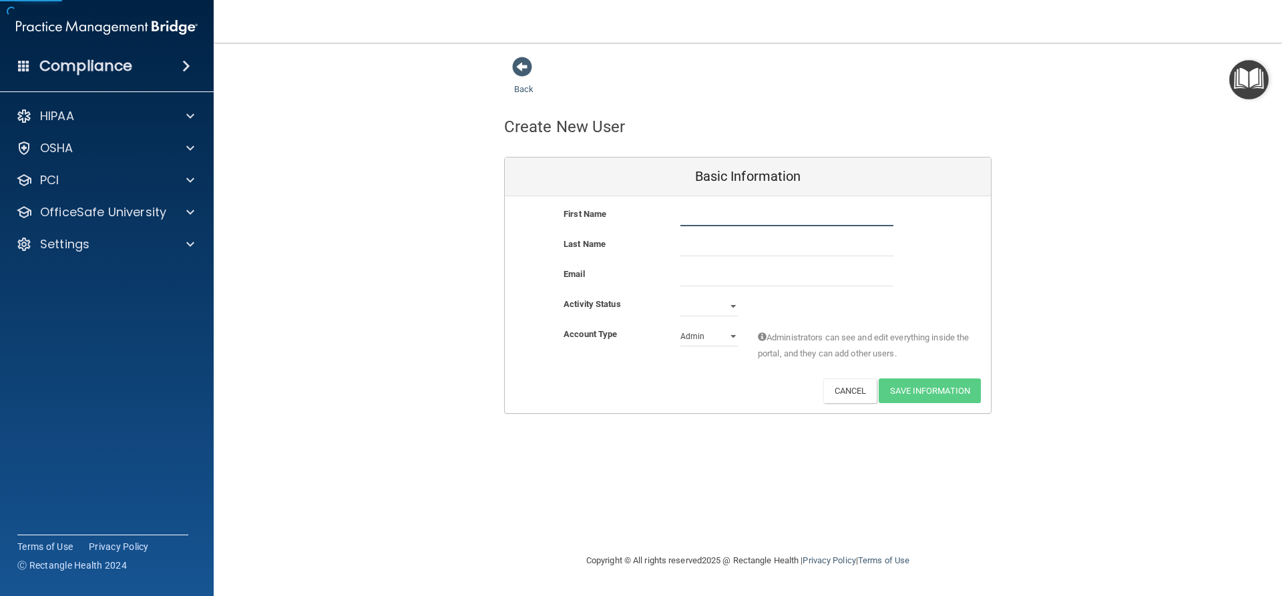
click at [769, 219] on input "text" at bounding box center [786, 216] width 213 height 20
type input "Alyssa"
click at [732, 252] on input "text" at bounding box center [786, 246] width 213 height 20
type input "Lopez"
click at [716, 275] on input "email" at bounding box center [786, 276] width 213 height 20
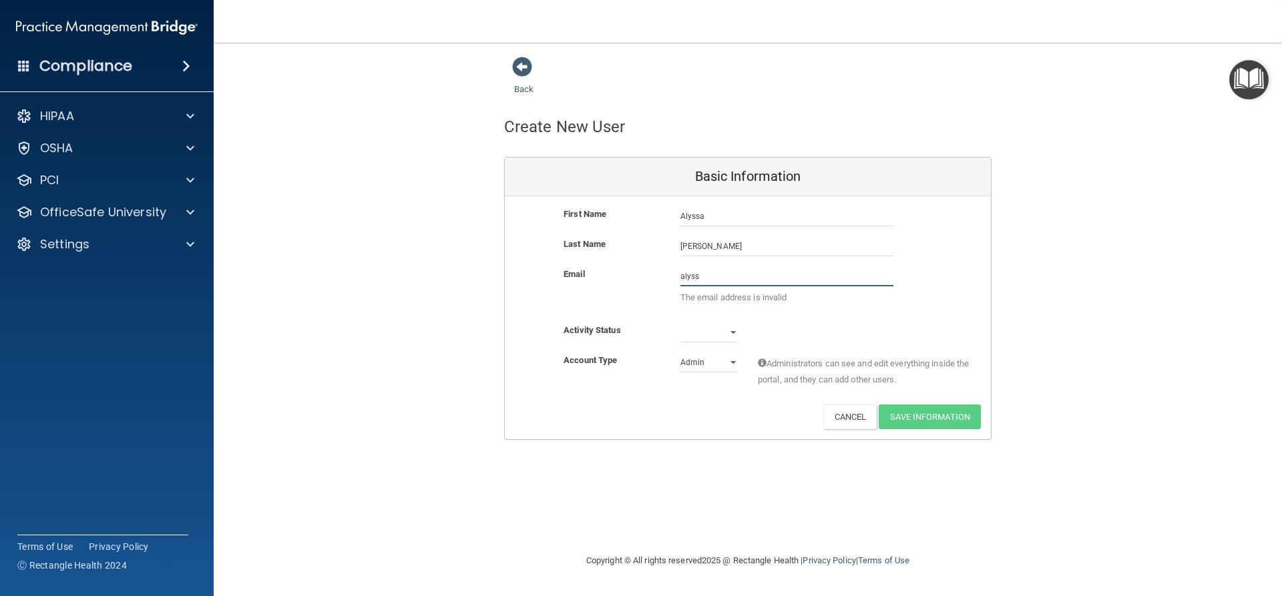
type input "alyssa"
drag, startPoint x: 726, startPoint y: 278, endPoint x: 470, endPoint y: 265, distance: 256.1
click at [470, 265] on div "Back Create New User Basic Information First Name Alyssa Lopez Alyssa Last Name…" at bounding box center [747, 248] width 1015 height 384
click at [698, 332] on select "Active Inactive" at bounding box center [708, 332] width 57 height 20
select select "active"
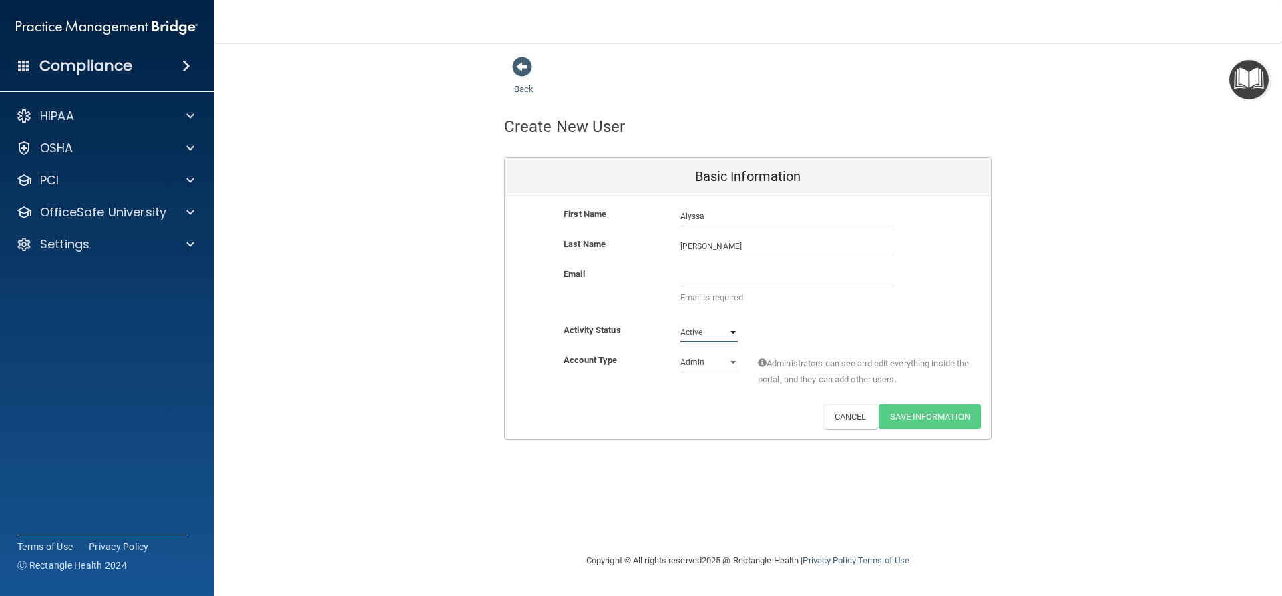
click at [680, 322] on select "Active Inactive" at bounding box center [708, 332] width 57 height 20
click at [757, 276] on input "email" at bounding box center [786, 276] width 213 height 20
click at [835, 302] on p "Email is required" at bounding box center [786, 298] width 213 height 16
click at [790, 274] on input "email" at bounding box center [786, 276] width 213 height 20
paste input "San Luis Potosí"
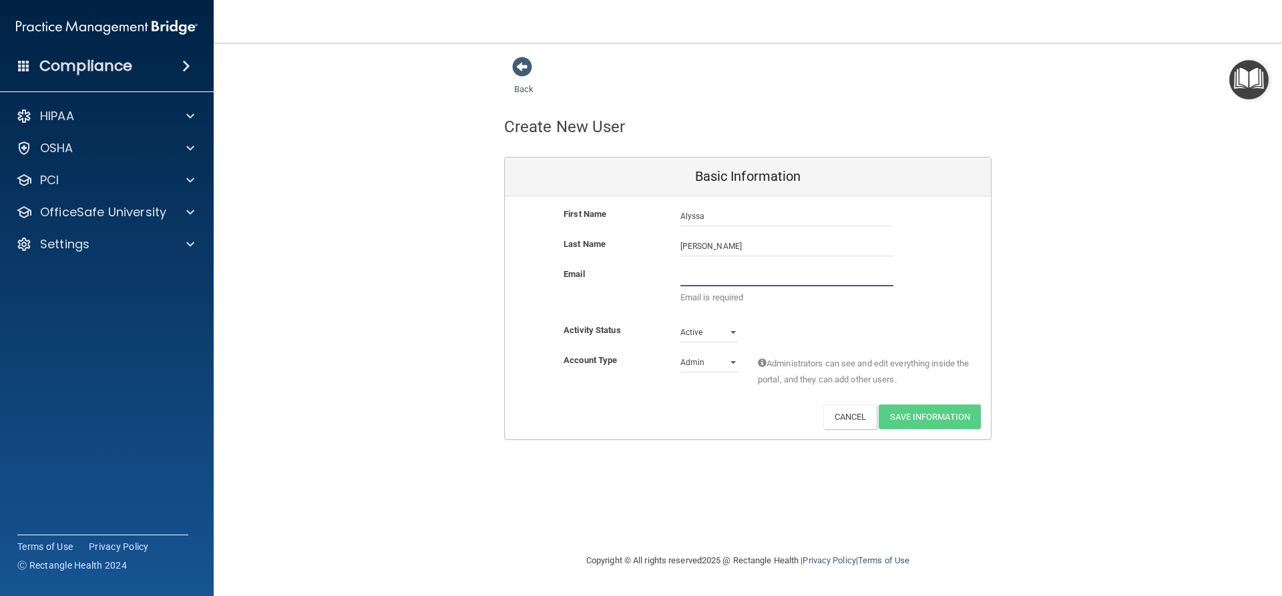
type input "San Luis Potosí"
click at [871, 256] on input "Lopez" at bounding box center [786, 246] width 213 height 20
click at [867, 278] on input "email" at bounding box center [786, 276] width 213 height 20
paste input "San Luis Potosí"
type input "San Luis Potosí"
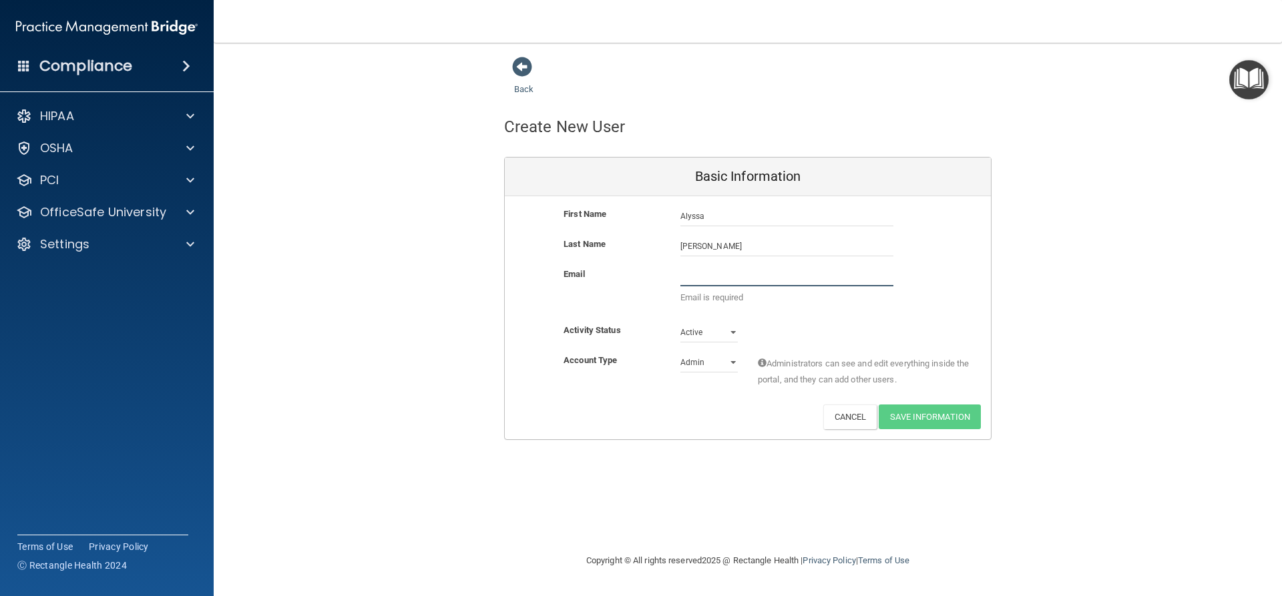
click at [807, 278] on input "email" at bounding box center [786, 276] width 213 height 20
paste input "Hi Jemima, here is my email address a.lopez710@yahoo.com"
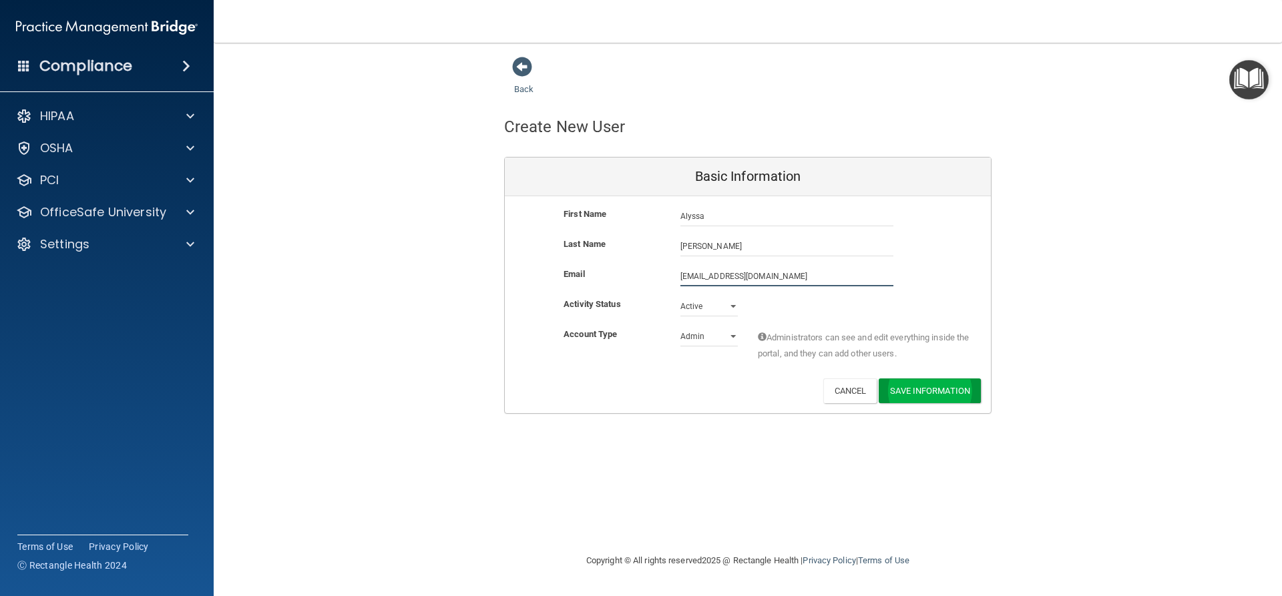
type input "a.lopez710@yahoo.com"
click at [949, 384] on button "Save Information" at bounding box center [930, 393] width 102 height 25
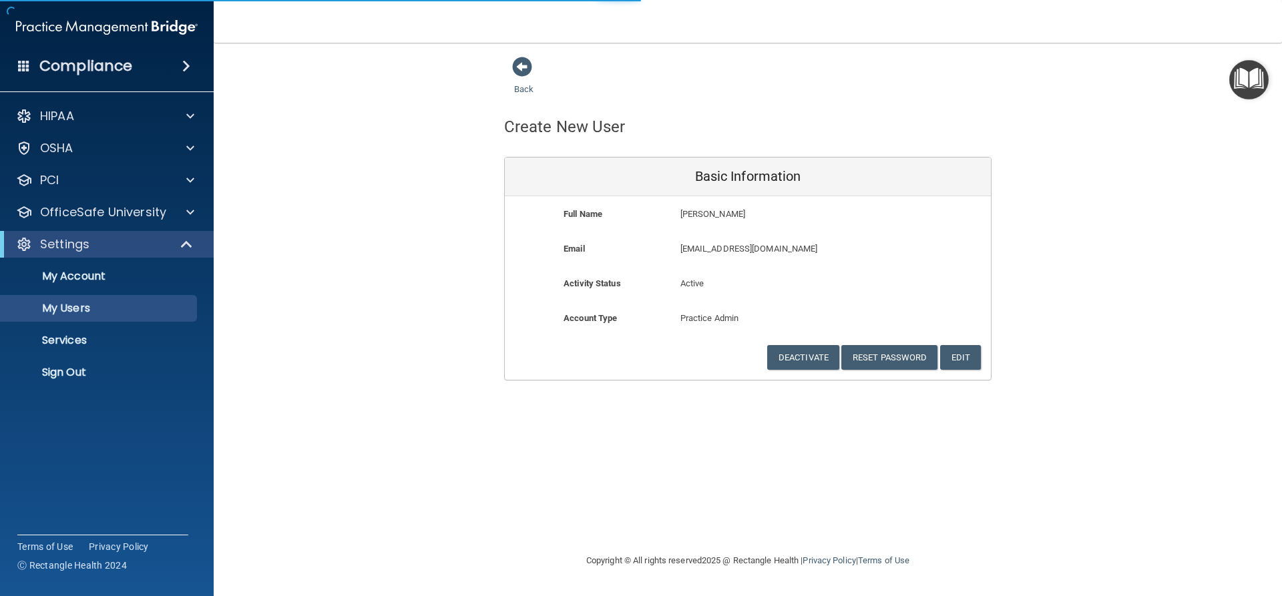
click at [73, 230] on div "HIPAA Documents and Policies Report an Incident Business Associates Emergency P…" at bounding box center [107, 246] width 214 height 299
click at [81, 302] on p "My Users" at bounding box center [100, 308] width 182 height 13
select select "20"
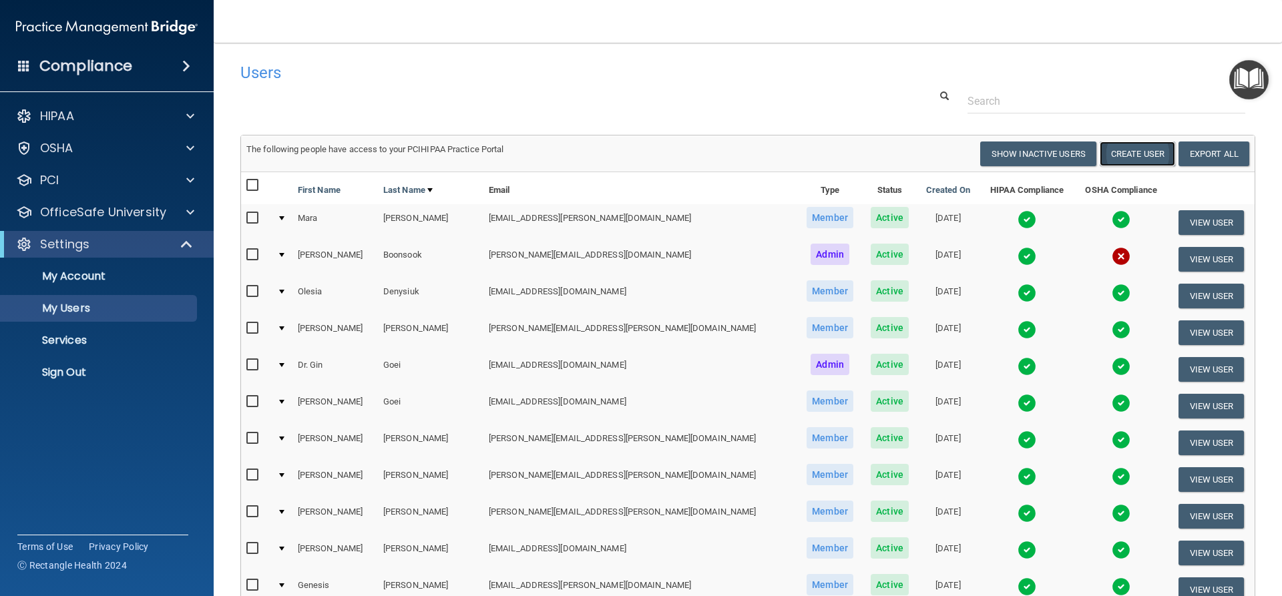
click at [1129, 154] on button "Create User" at bounding box center [1137, 154] width 75 height 25
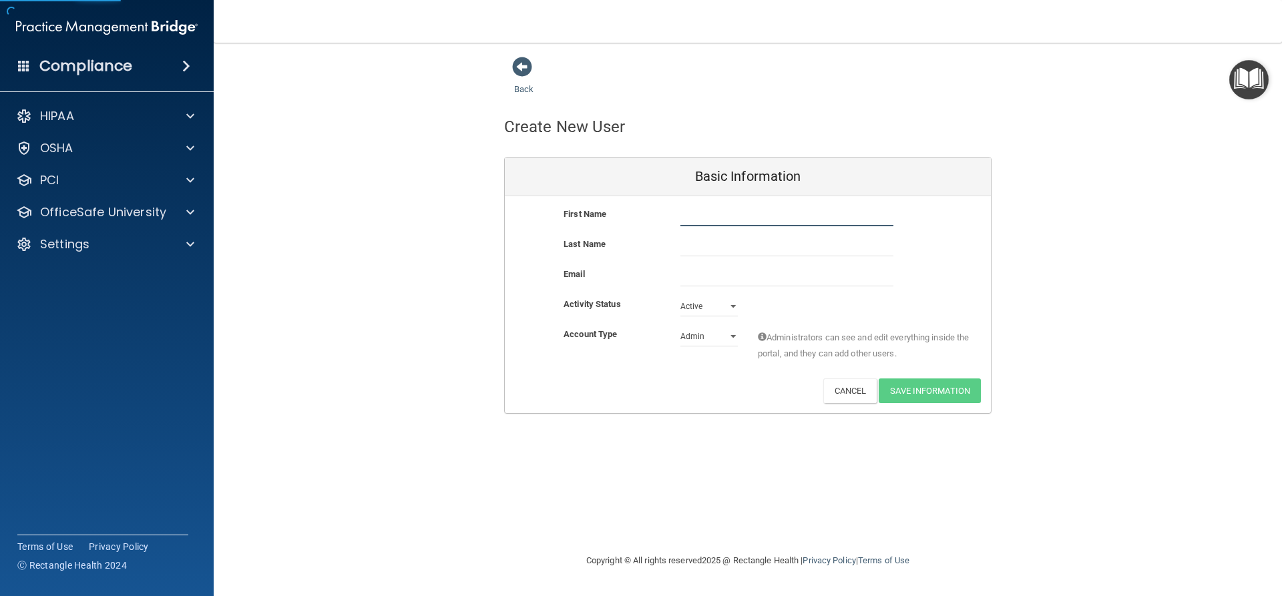
click at [751, 213] on input "text" at bounding box center [786, 216] width 213 height 20
type input "d"
type input "[PERSON_NAME]"
type input "Campas"
click at [741, 276] on input "email" at bounding box center [786, 276] width 213 height 20
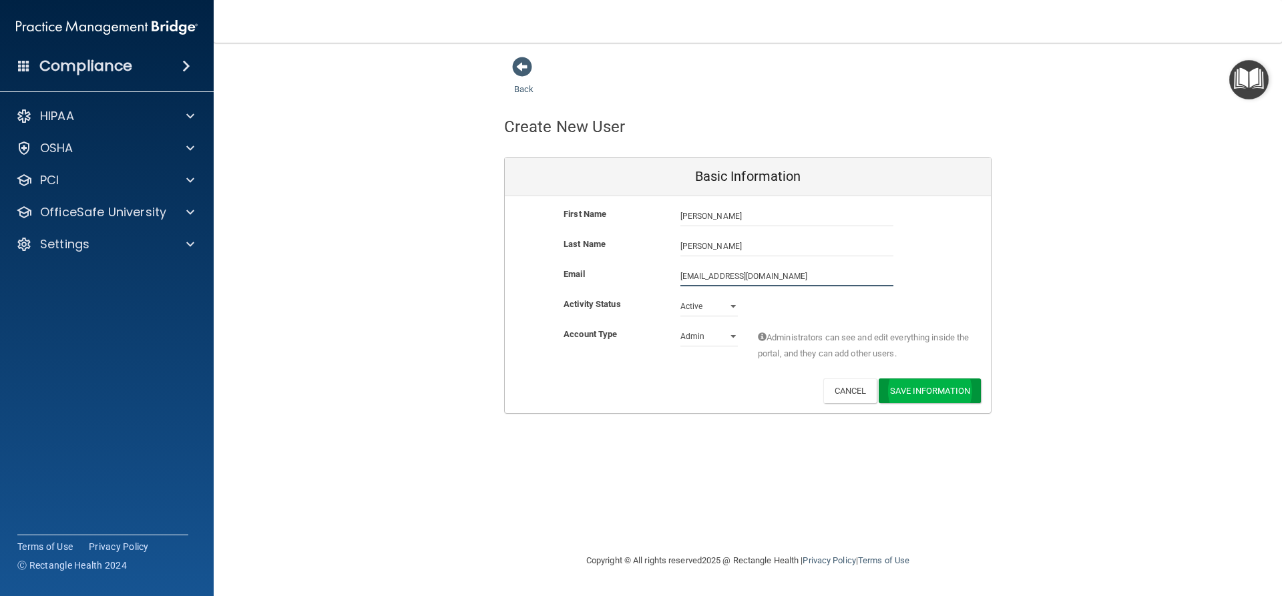
type input "dcampas@icloud.com"
click at [938, 389] on button "Save Information" at bounding box center [930, 391] width 102 height 25
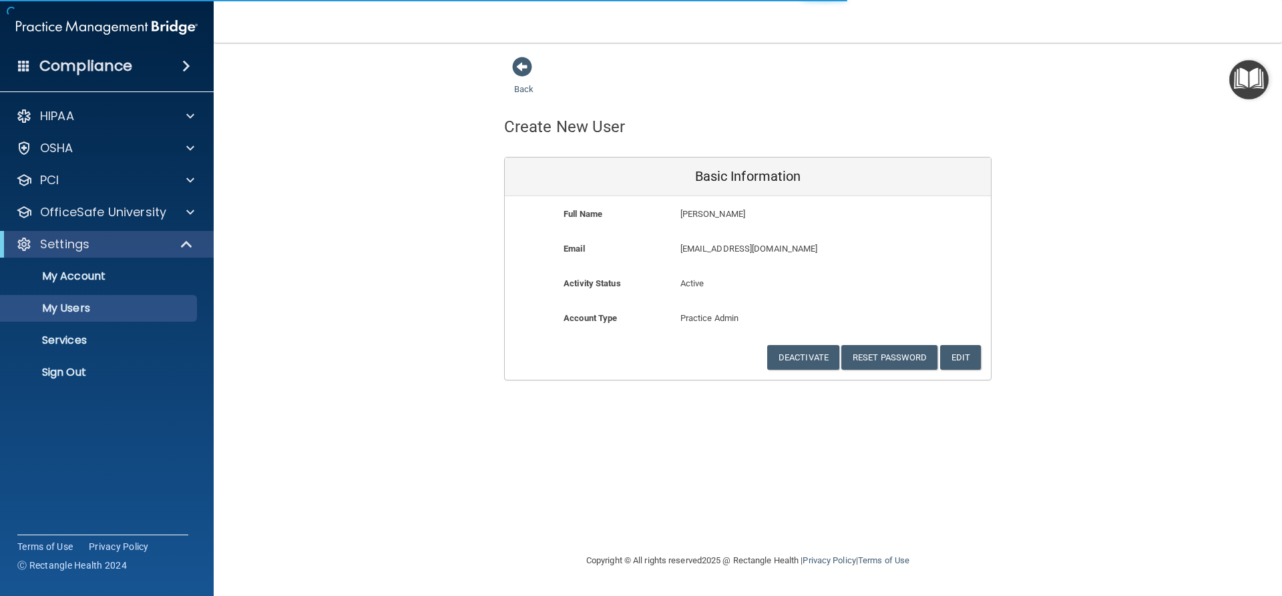
select select "20"
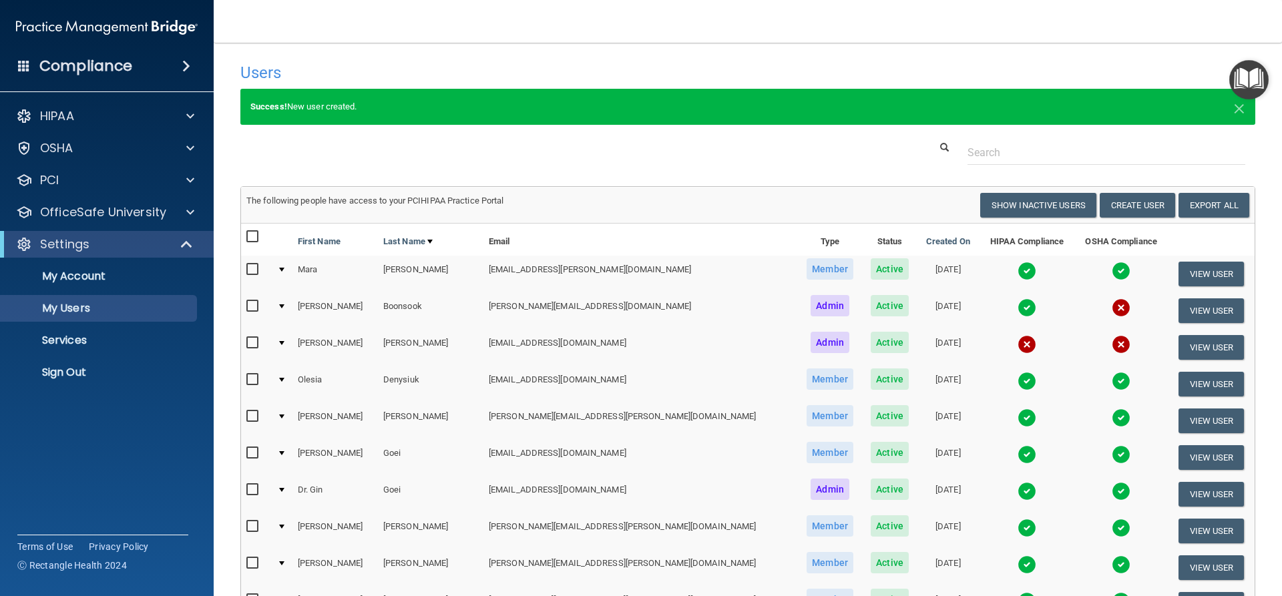
click at [254, 236] on input "checkbox" at bounding box center [253, 237] width 15 height 11
checkbox input "true"
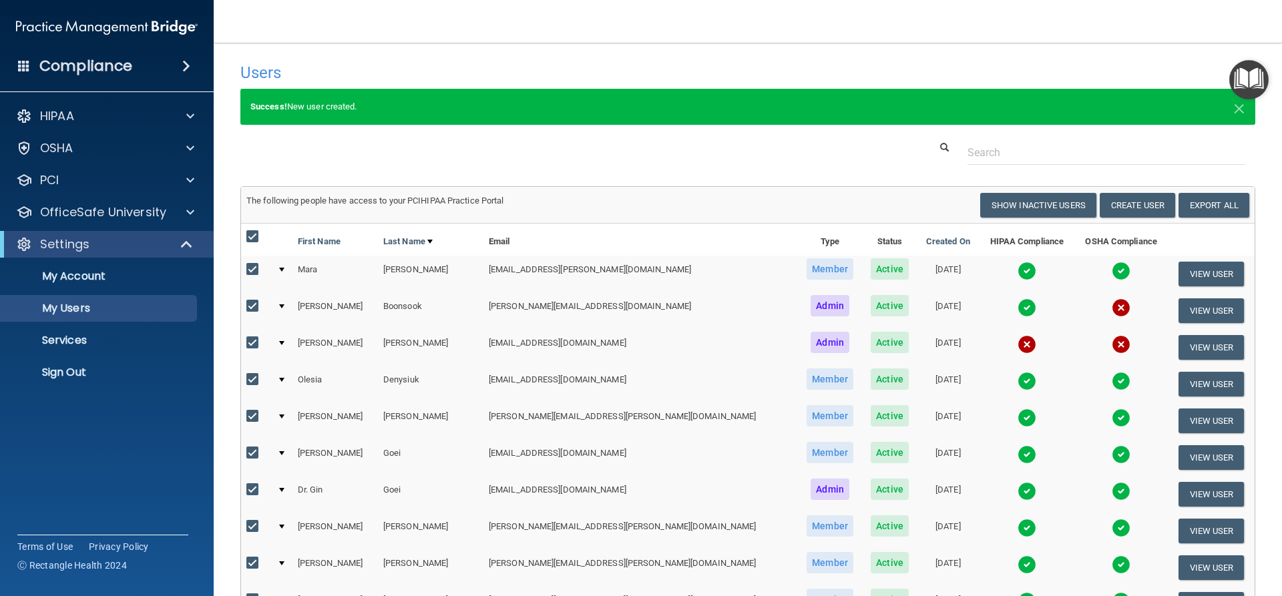
checkbox input "true"
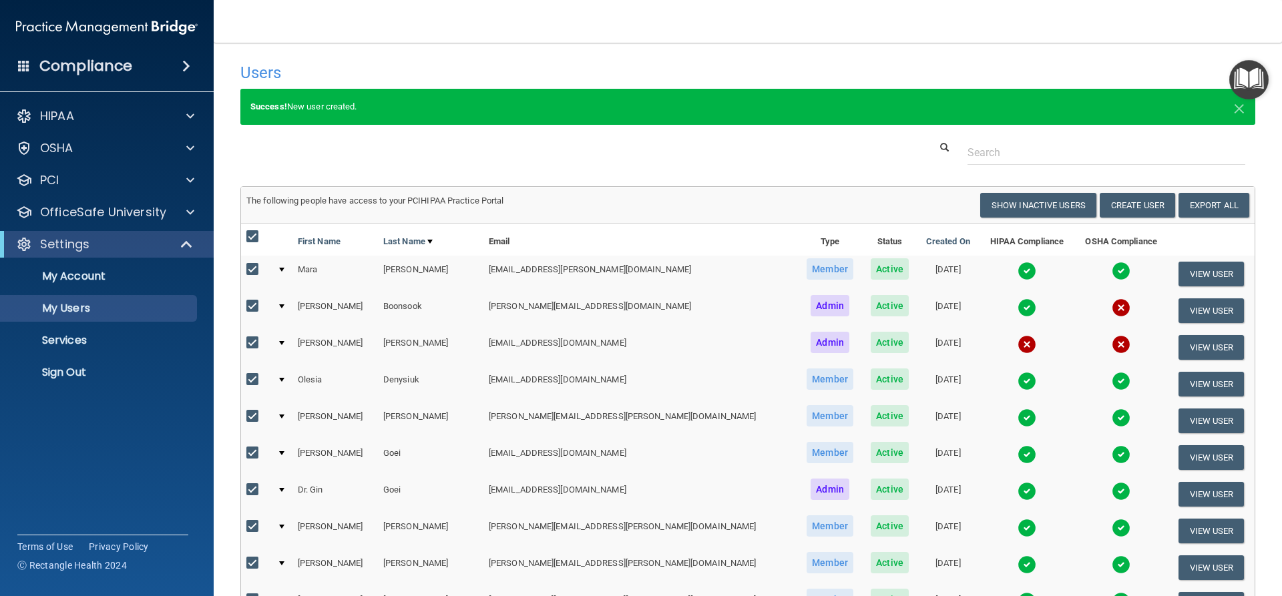
checkbox input "true"
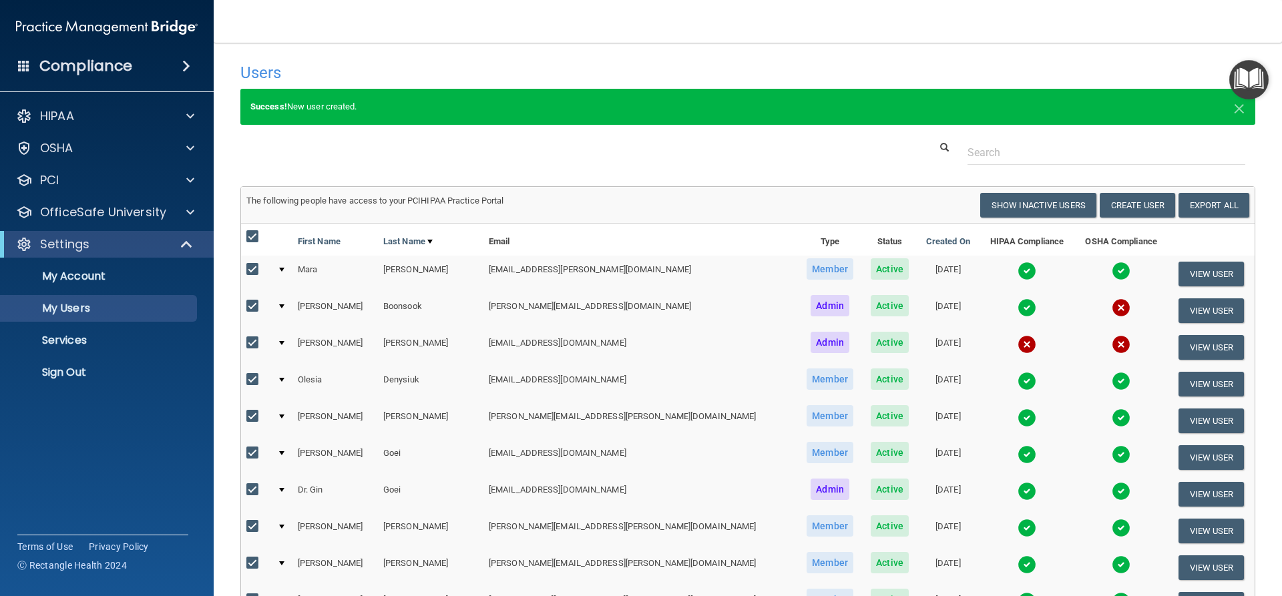
checkbox input "true"
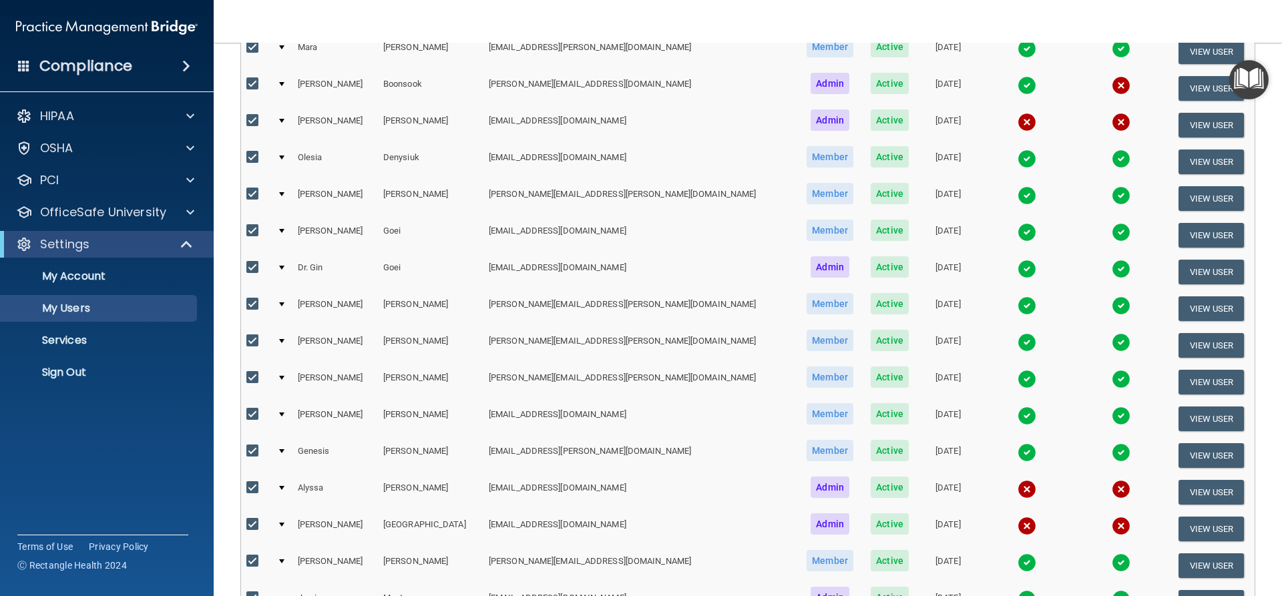
scroll to position [200, 0]
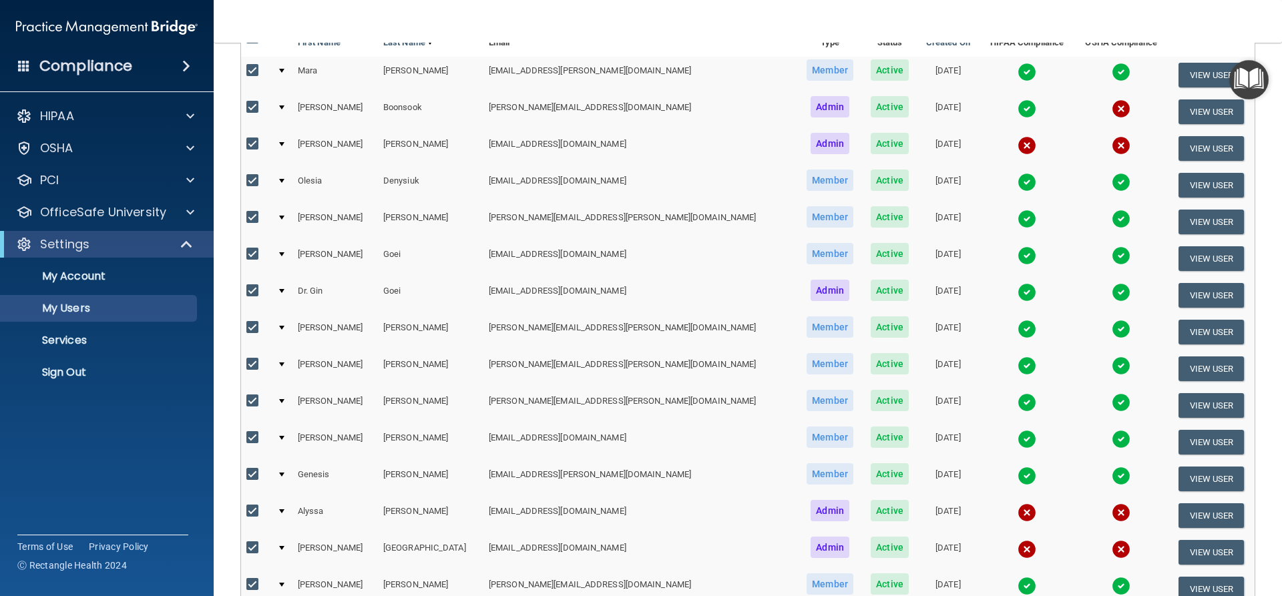
click at [250, 143] on input "checkbox" at bounding box center [253, 144] width 15 height 11
checkbox input "false"
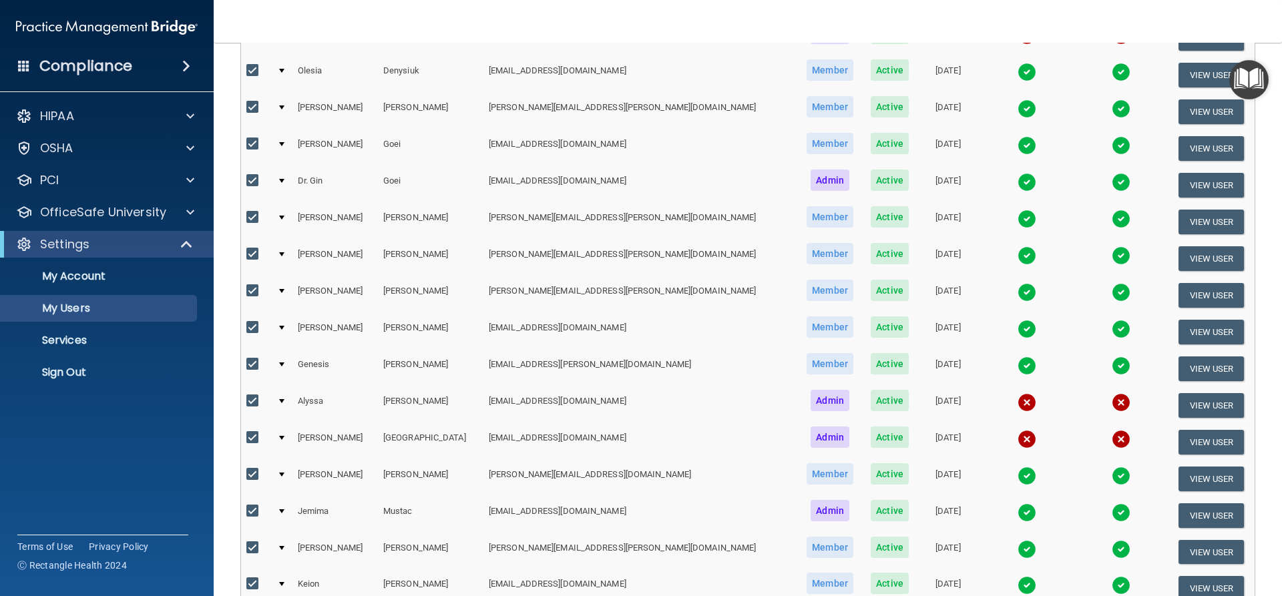
scroll to position [334, 0]
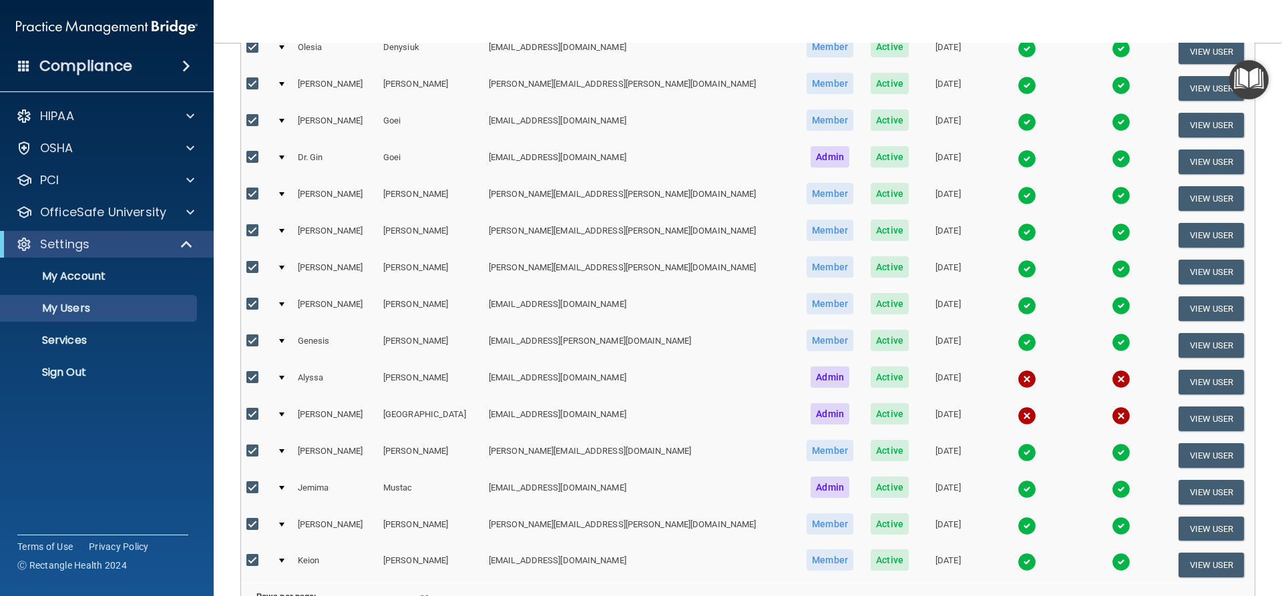
click at [254, 373] on input "checkbox" at bounding box center [253, 378] width 15 height 11
checkbox input "false"
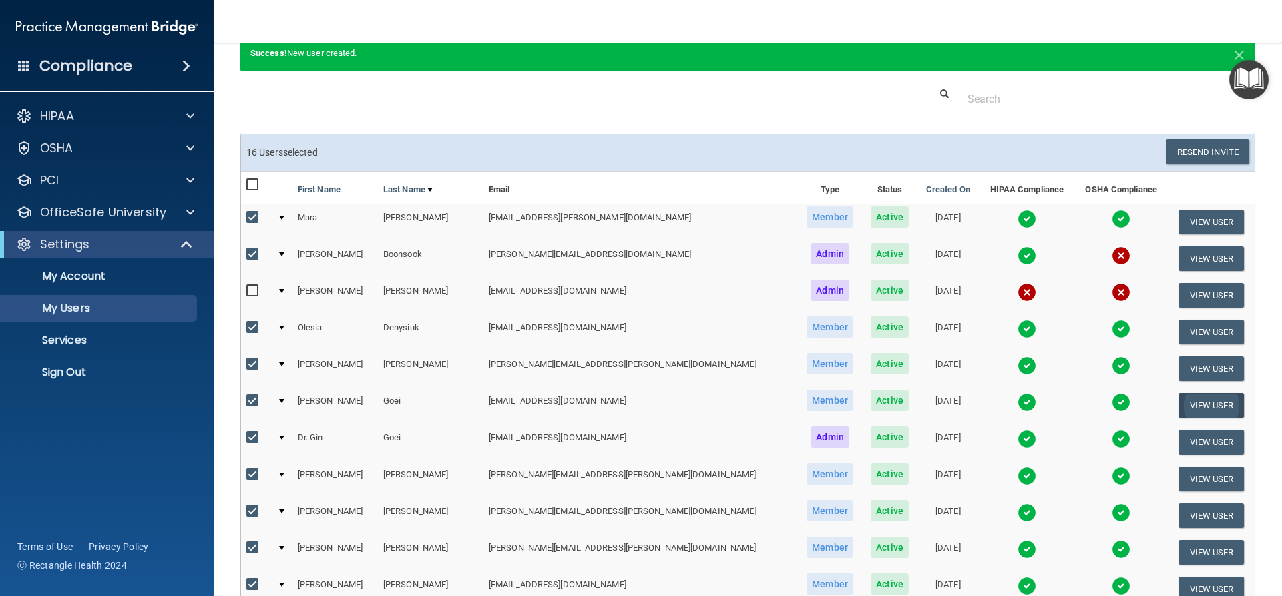
scroll to position [0, 0]
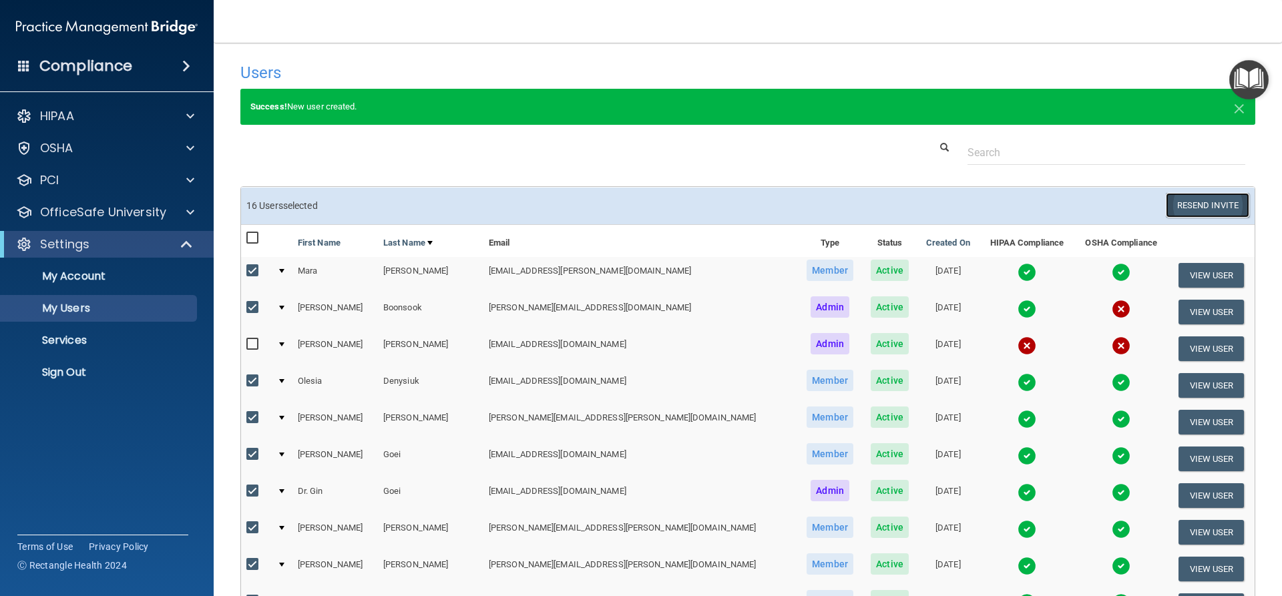
click at [1208, 204] on button "Resend Invite" at bounding box center [1207, 205] width 83 height 25
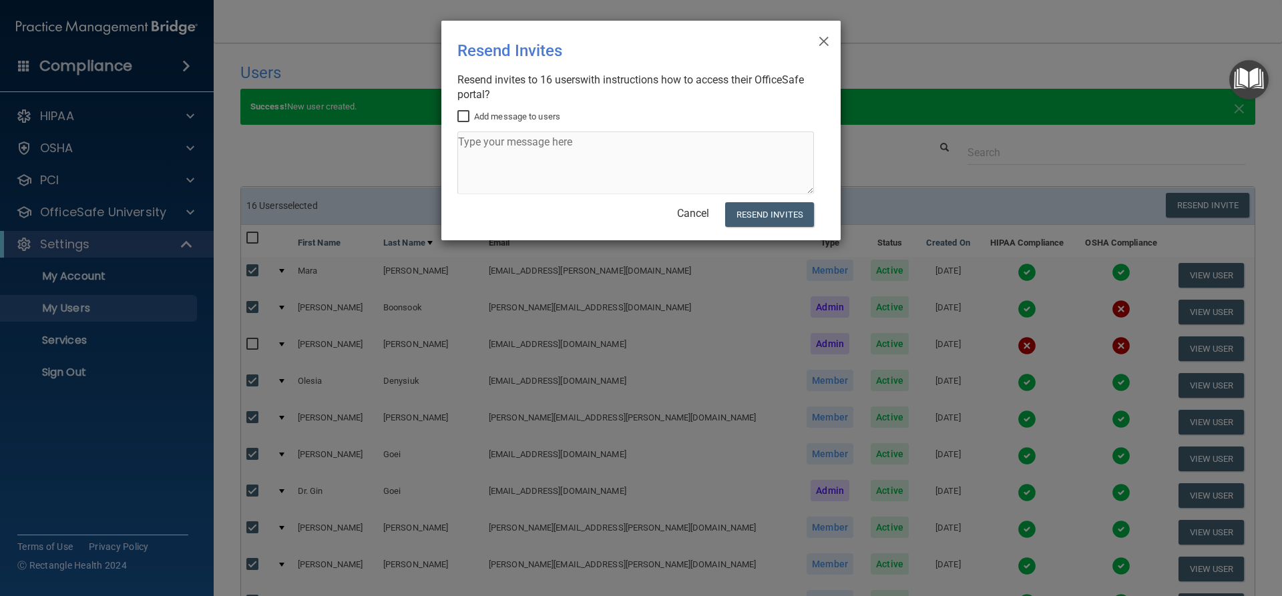
click at [482, 118] on label "Add message to users" at bounding box center [508, 117] width 103 height 16
click at [473, 118] on input "Add message to users" at bounding box center [464, 116] width 15 height 11
checkbox input "true"
click at [528, 153] on textarea at bounding box center [635, 163] width 357 height 63
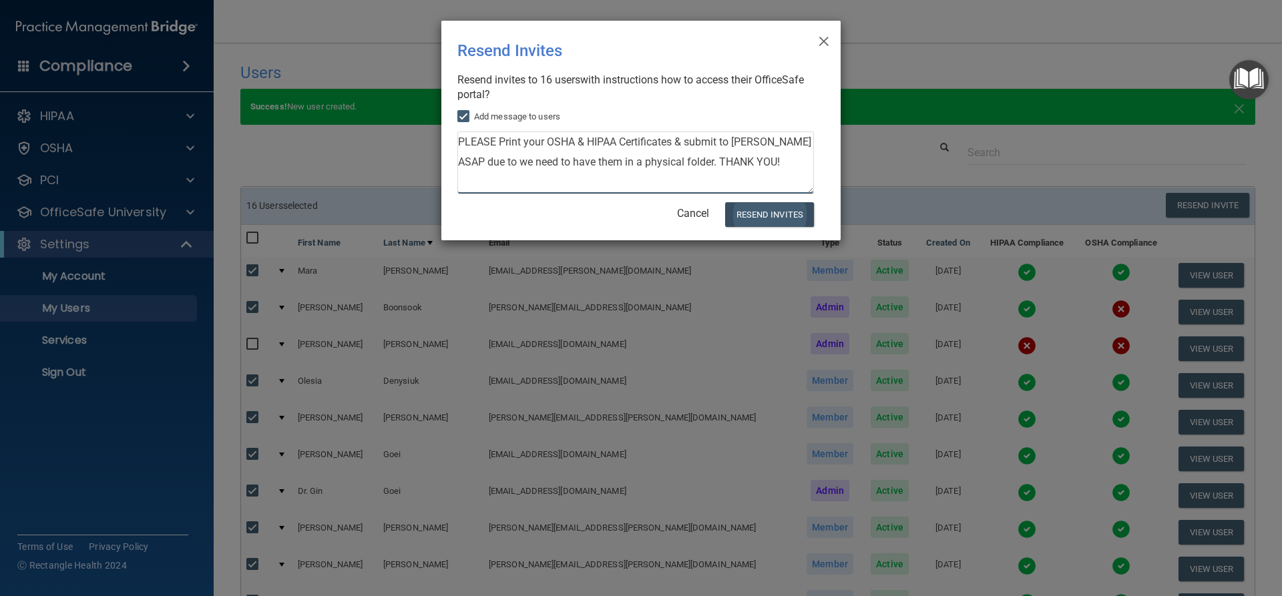
type textarea "PLEASE Print your OSHA & HIPAA Certificates & submit to Denise Malta ASAP due t…"
click at [778, 216] on button "Resend Invites" at bounding box center [769, 214] width 89 height 25
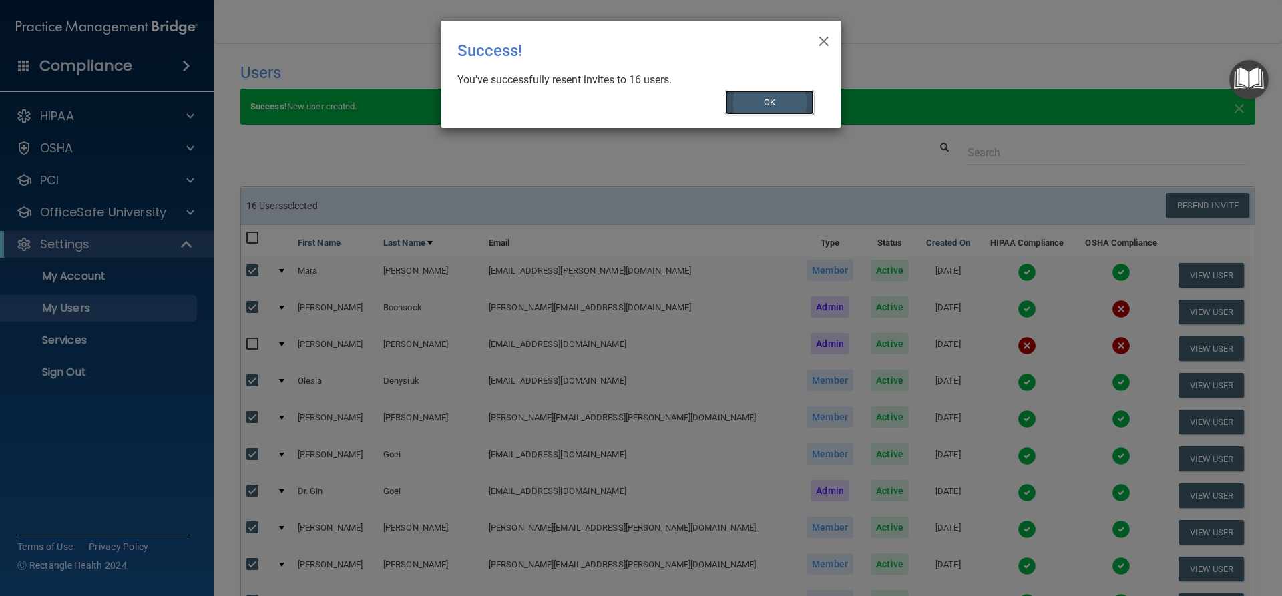
click at [795, 99] on button "OK" at bounding box center [769, 102] width 89 height 25
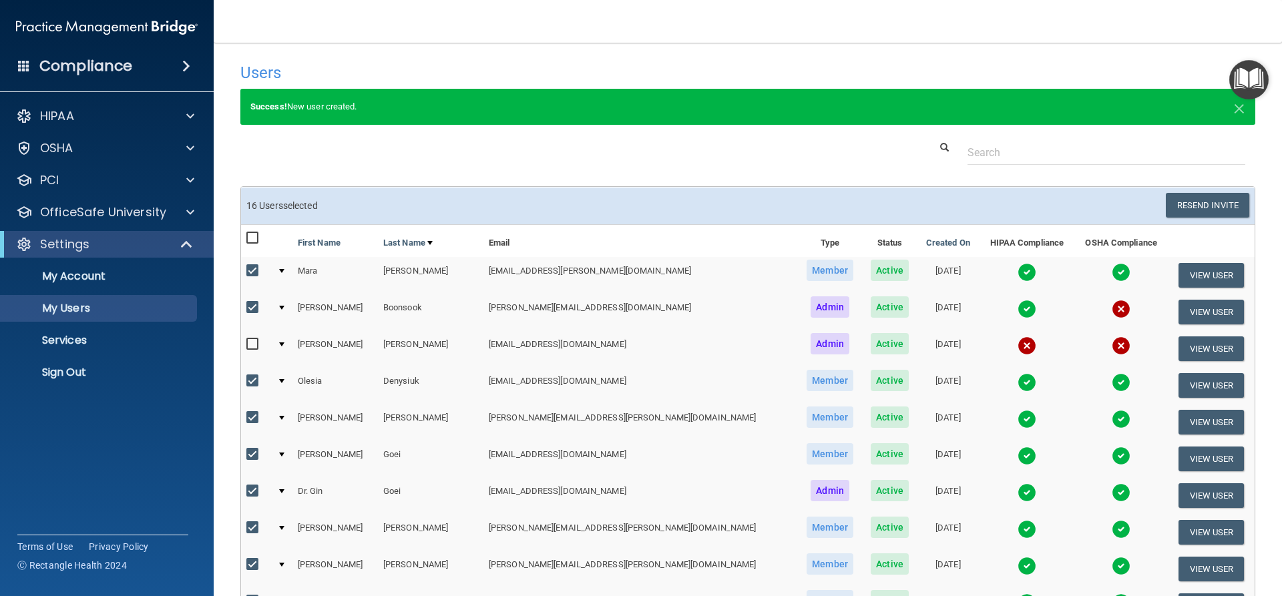
click at [254, 240] on input "checkbox" at bounding box center [253, 238] width 15 height 11
checkbox input "true"
click at [254, 240] on input "checkbox" at bounding box center [253, 238] width 15 height 11
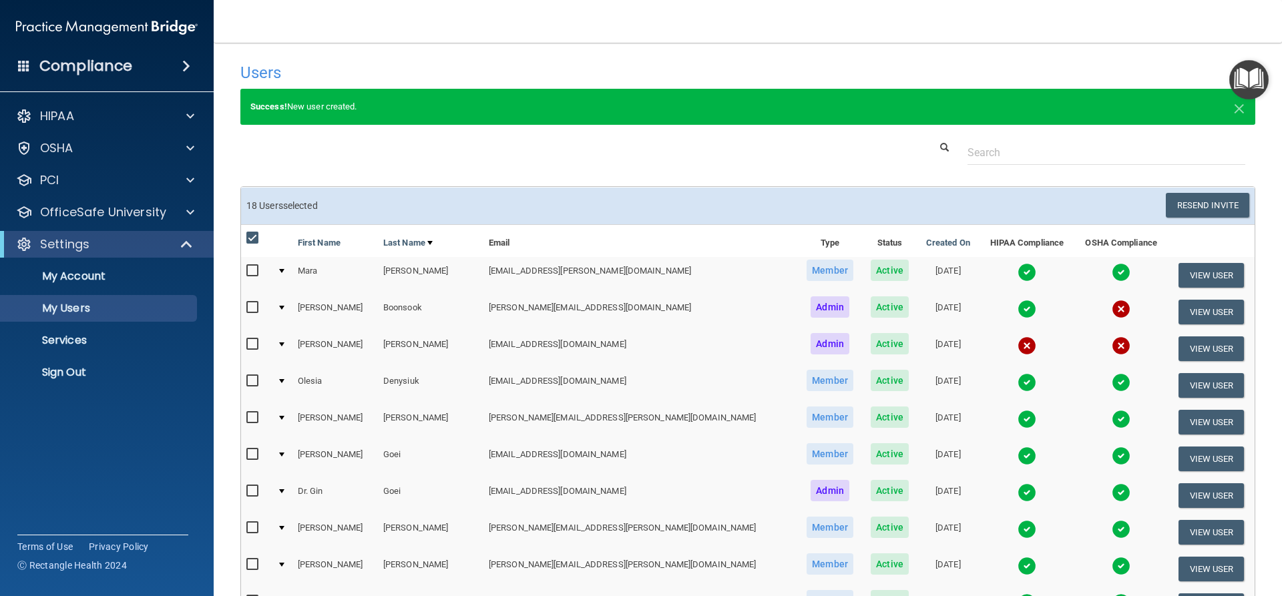
checkbox input "false"
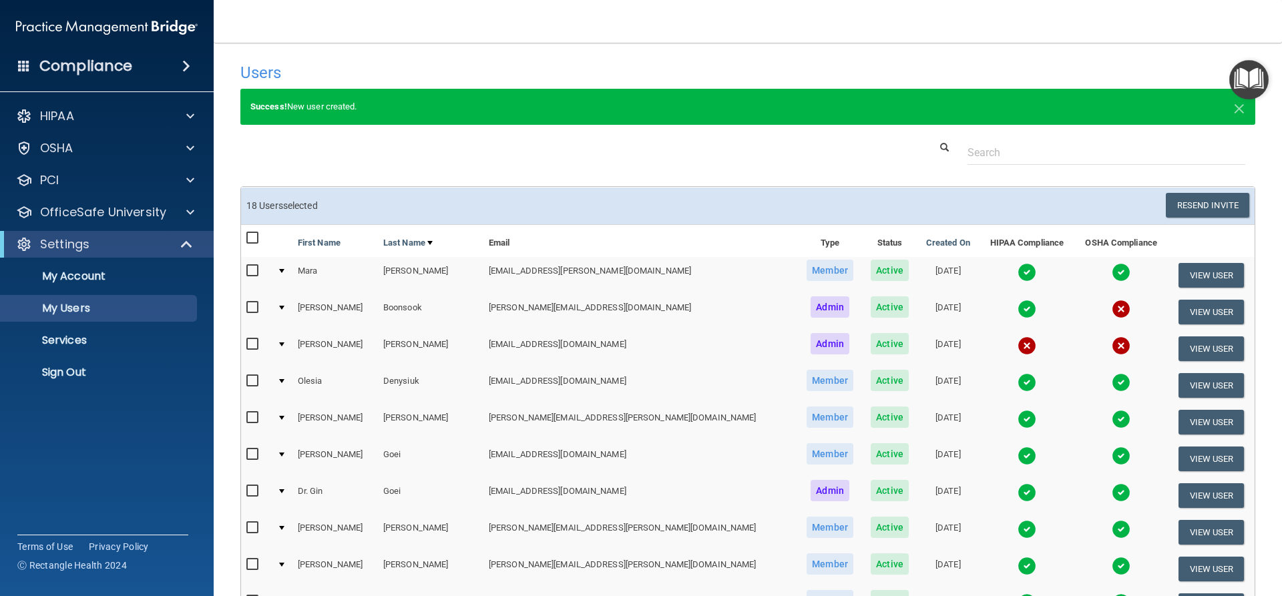
checkbox input "false"
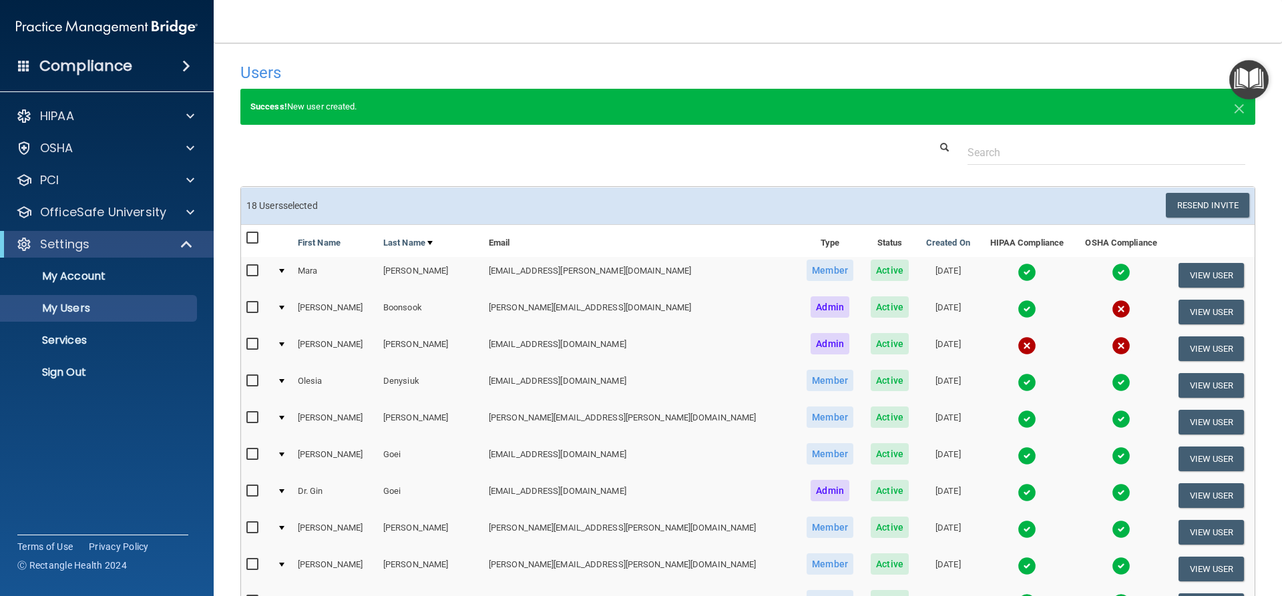
checkbox input "false"
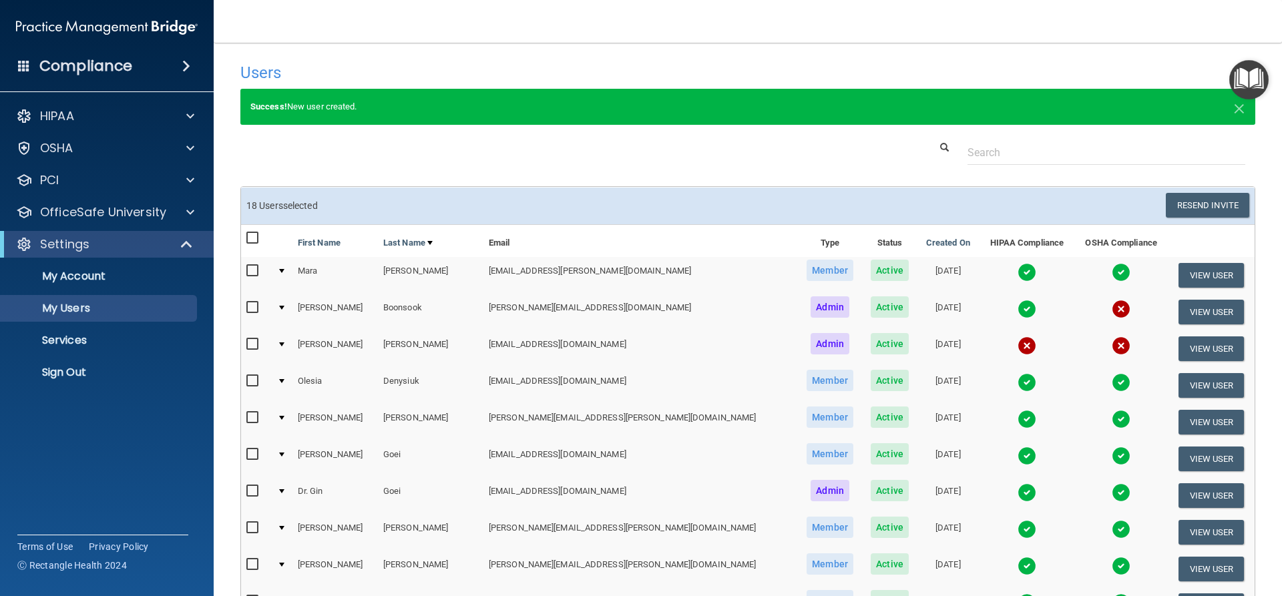
checkbox input "false"
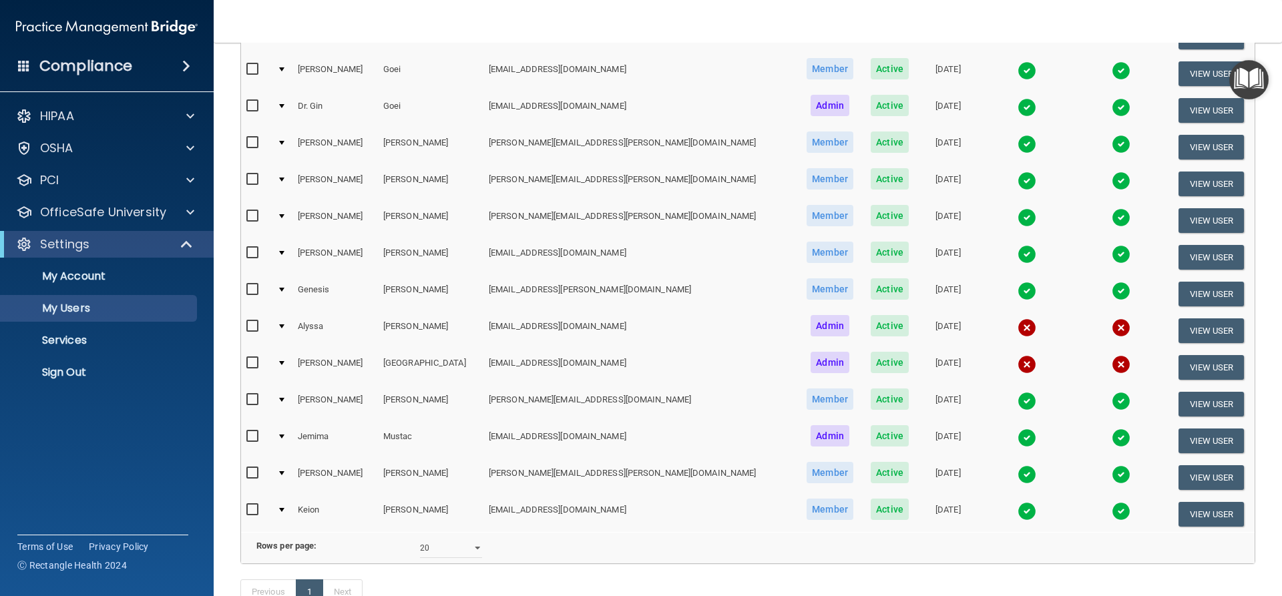
scroll to position [401, 0]
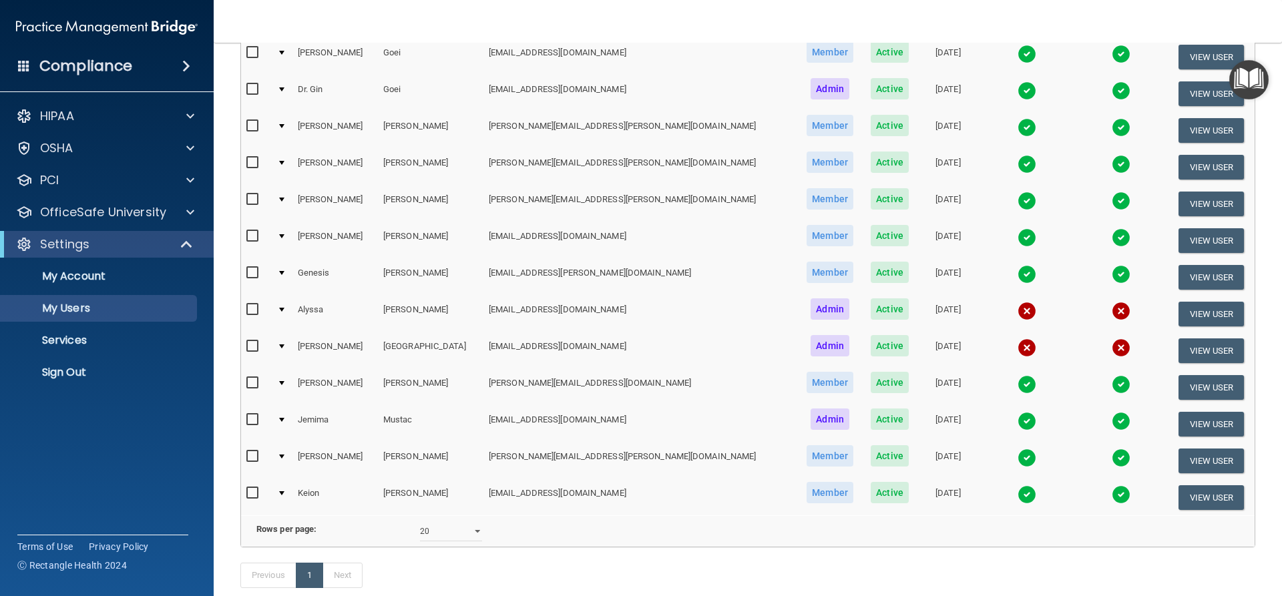
click at [250, 310] on input "checkbox" at bounding box center [253, 309] width 15 height 11
checkbox input "true"
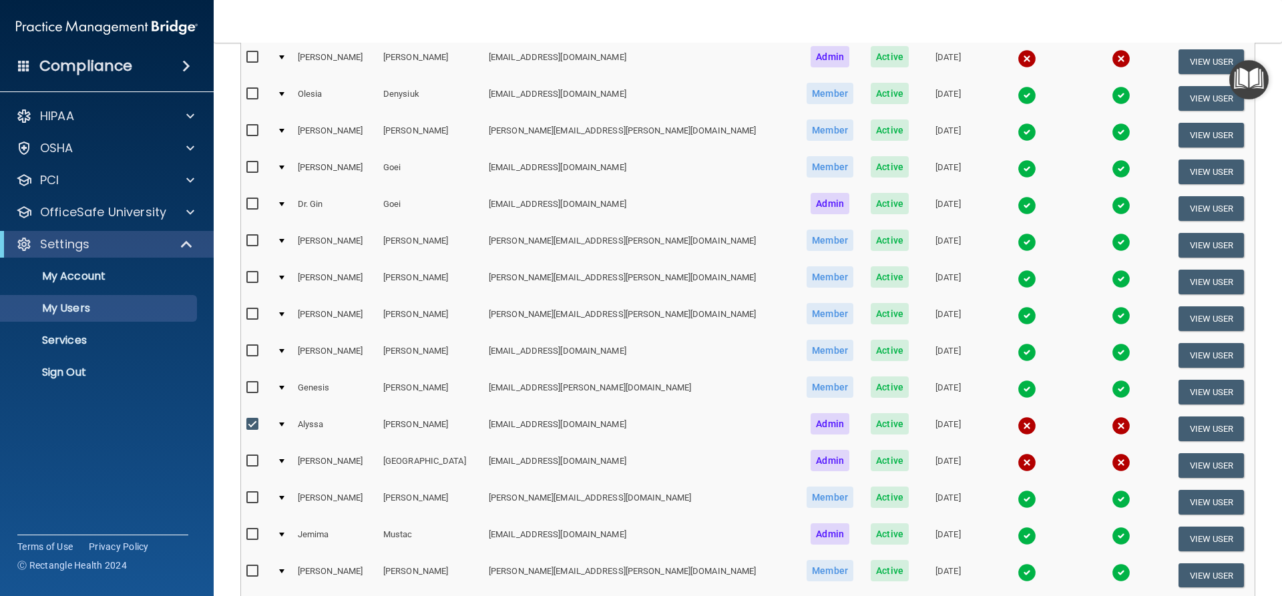
scroll to position [87, 0]
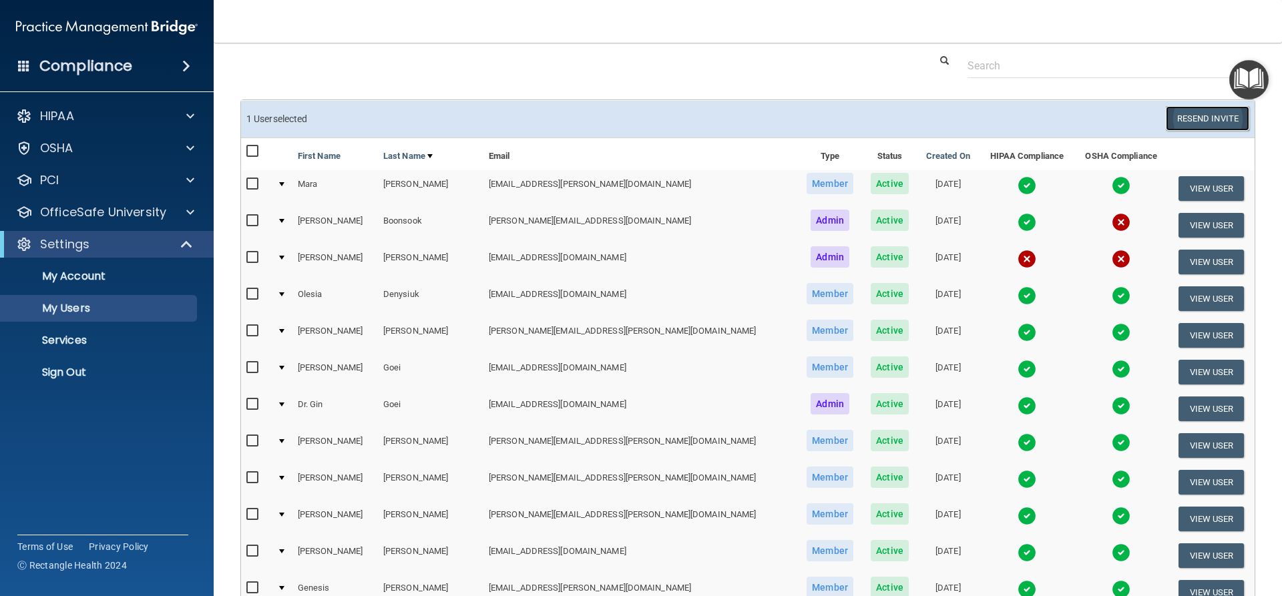
click at [1184, 118] on button "Resend Invite" at bounding box center [1207, 118] width 83 height 25
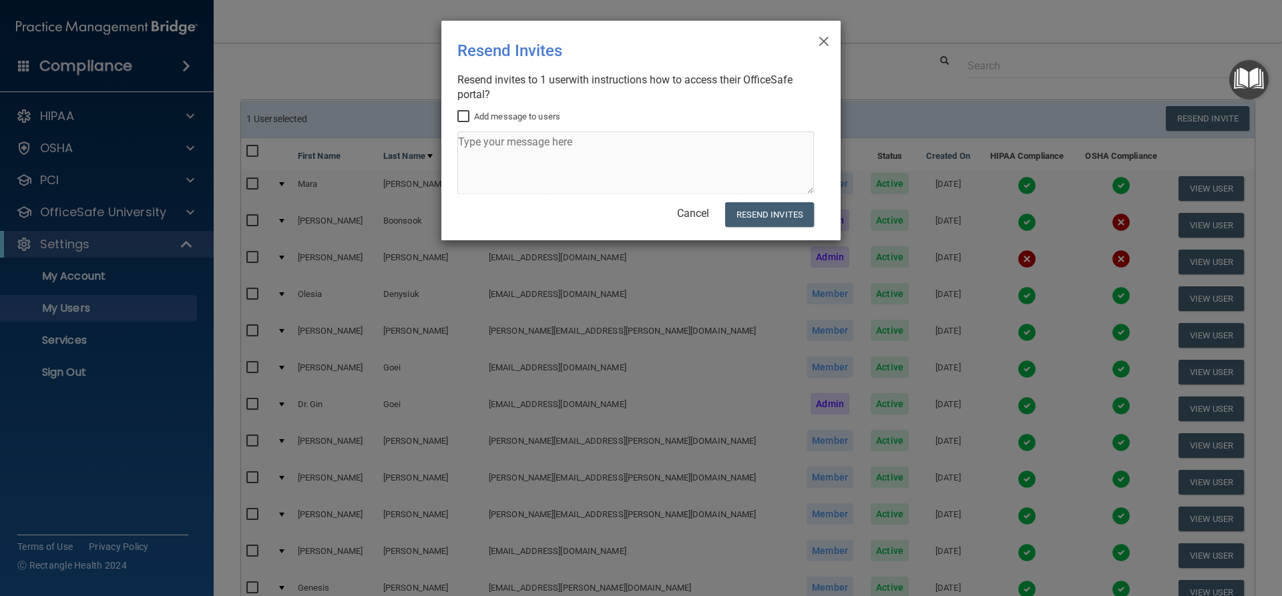
click at [544, 118] on label "Add message to users" at bounding box center [508, 117] width 103 height 16
click at [473, 118] on input "Add message to users" at bounding box center [464, 116] width 15 height 11
checkbox input "true"
click at [545, 153] on textarea at bounding box center [635, 163] width 357 height 63
type textarea "p"
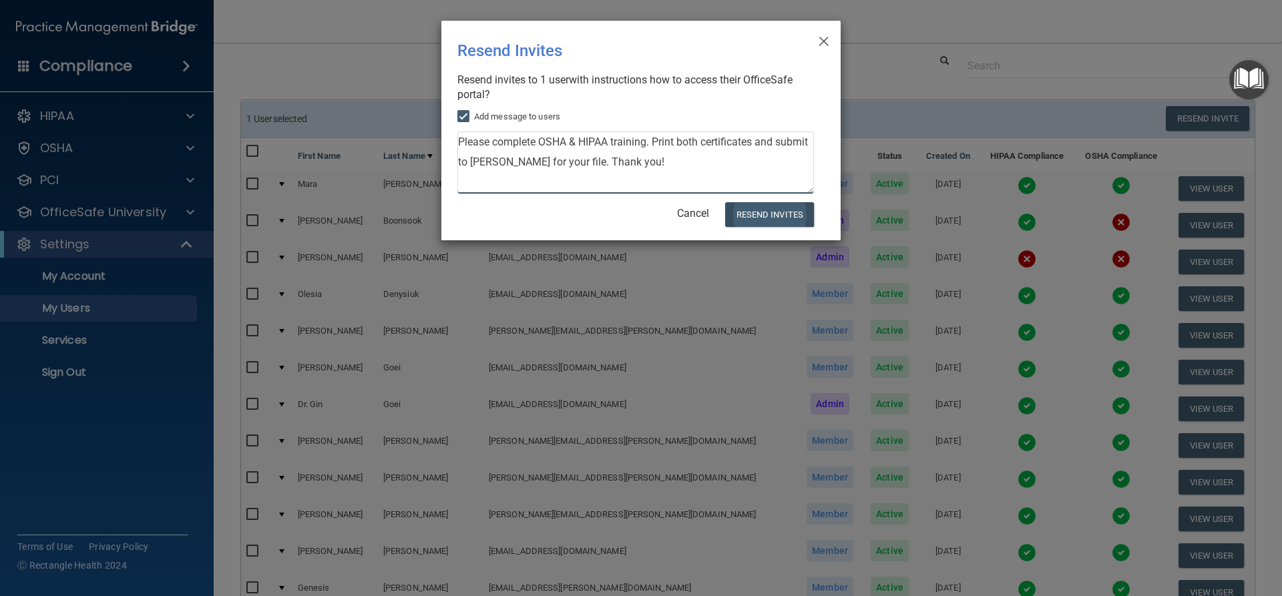
type textarea "Please complete OSHA & HIPAA training. Print both certificates and submit to De…"
click at [745, 210] on button "Resend Invites" at bounding box center [769, 214] width 89 height 25
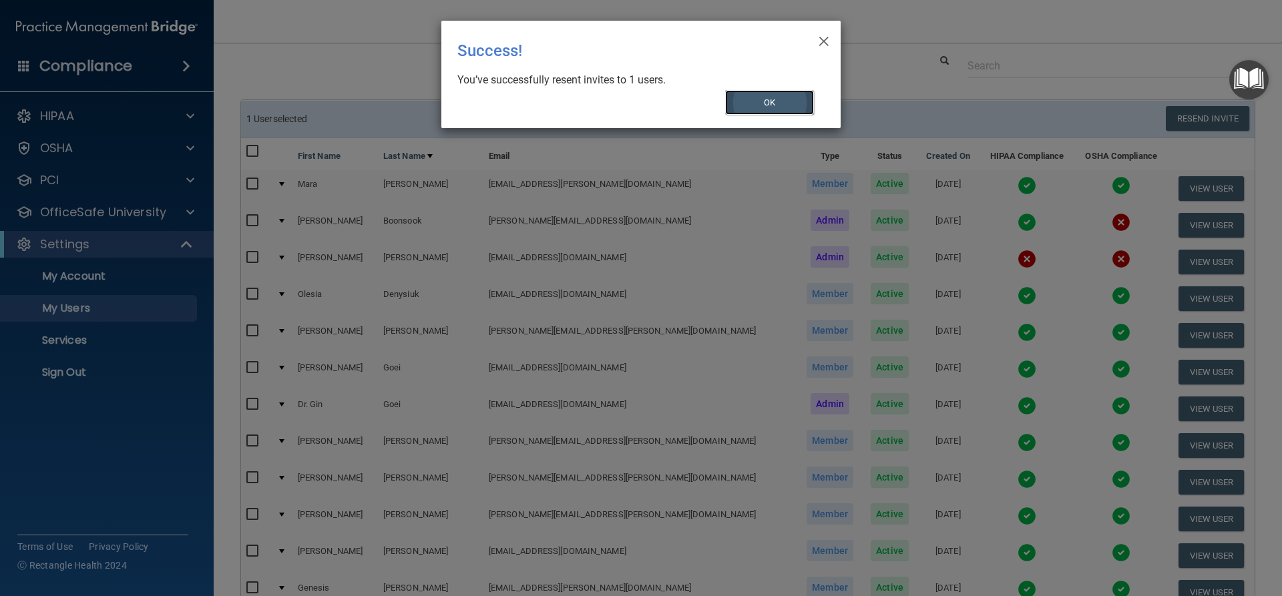
click at [776, 102] on button "OK" at bounding box center [769, 102] width 89 height 25
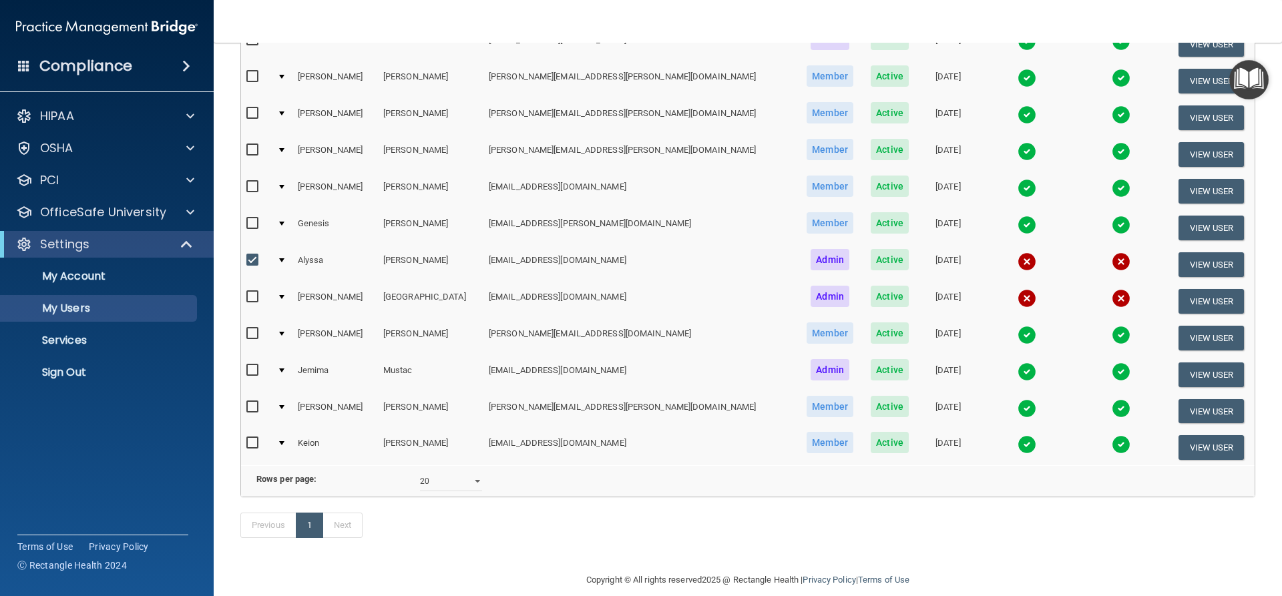
scroll to position [487, 0]
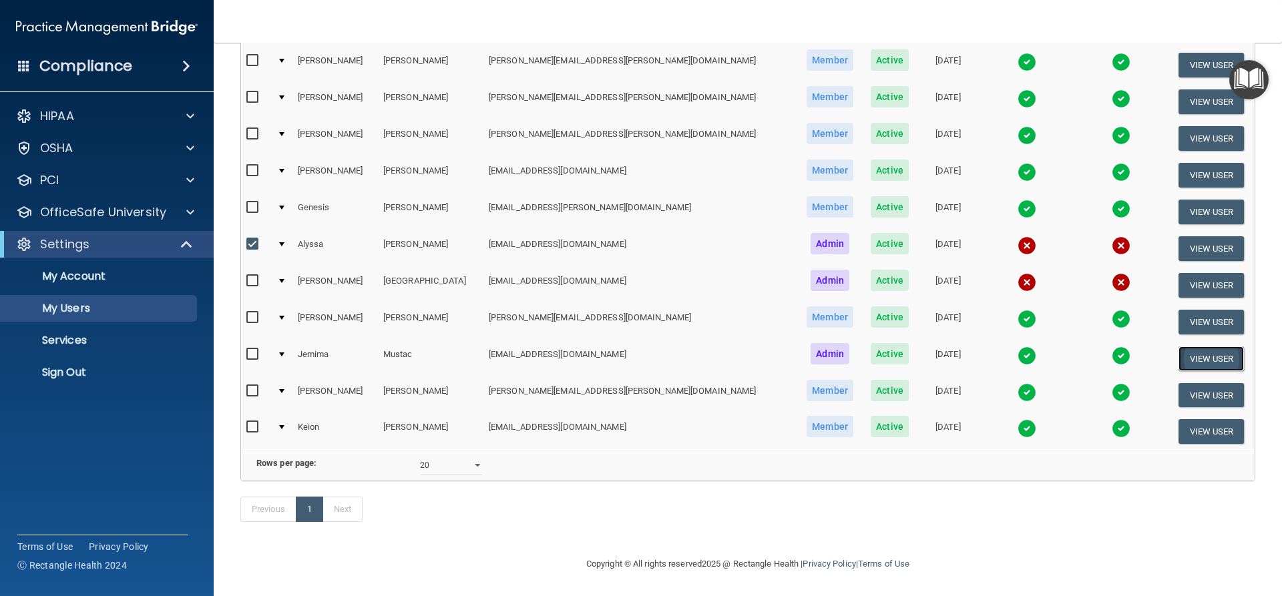
click at [1194, 347] on button "View User" at bounding box center [1211, 359] width 66 height 25
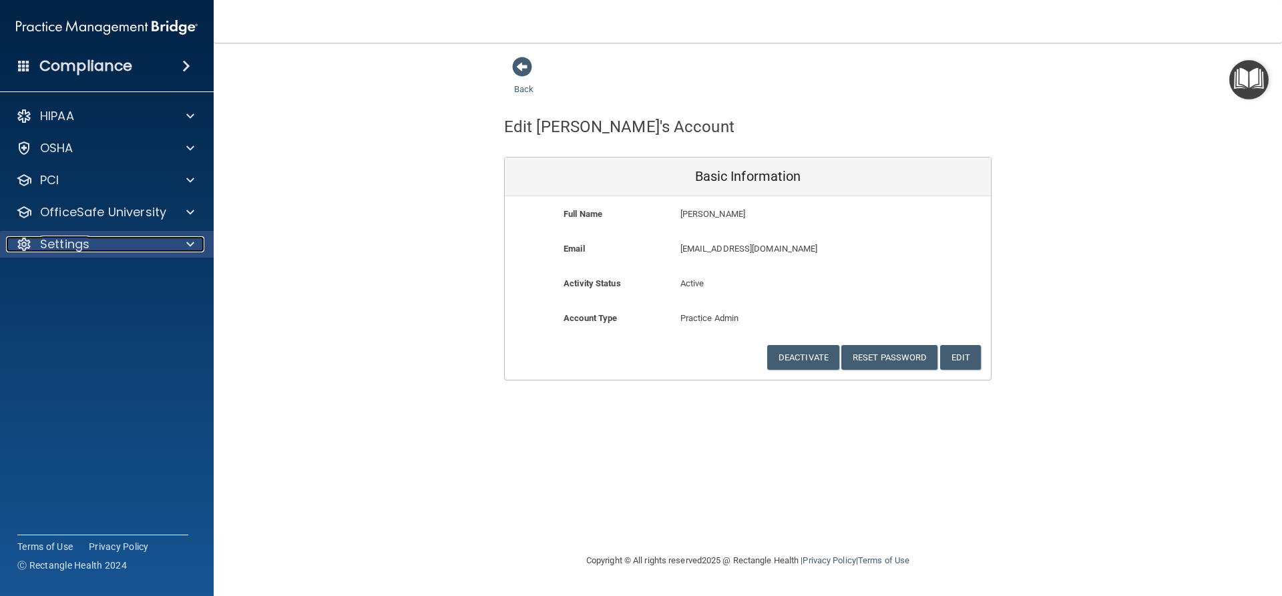
click at [88, 244] on p "Settings" at bounding box center [64, 244] width 49 height 16
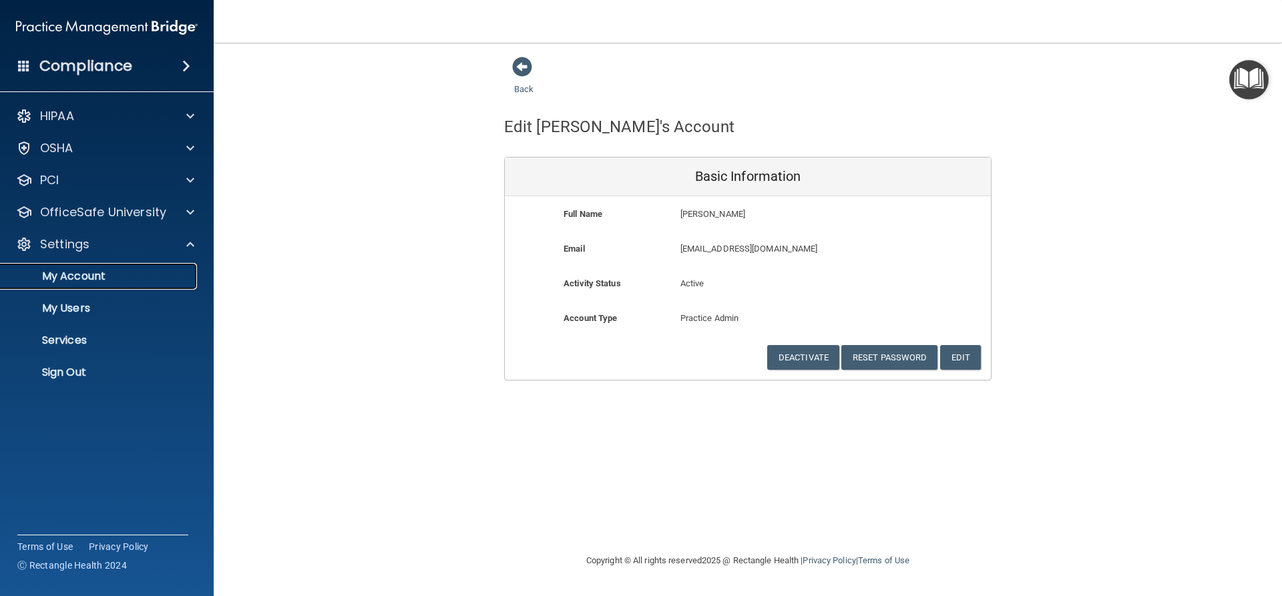
click at [94, 274] on p "My Account" at bounding box center [100, 276] width 182 height 13
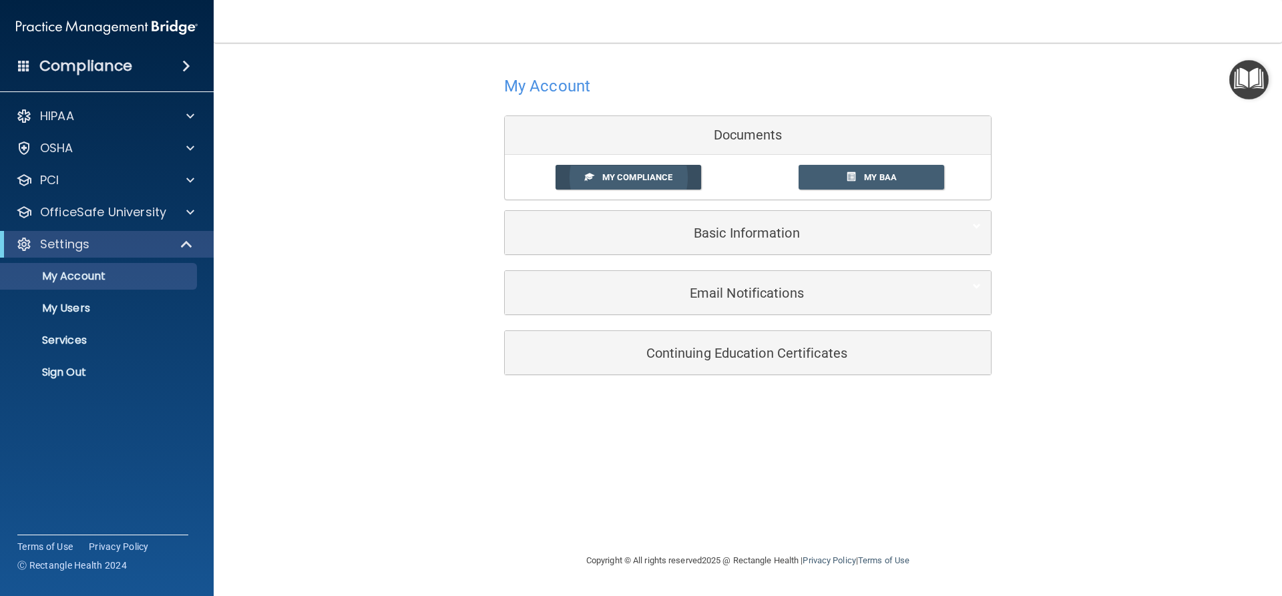
click at [671, 176] on span "My Compliance" at bounding box center [637, 177] width 70 height 10
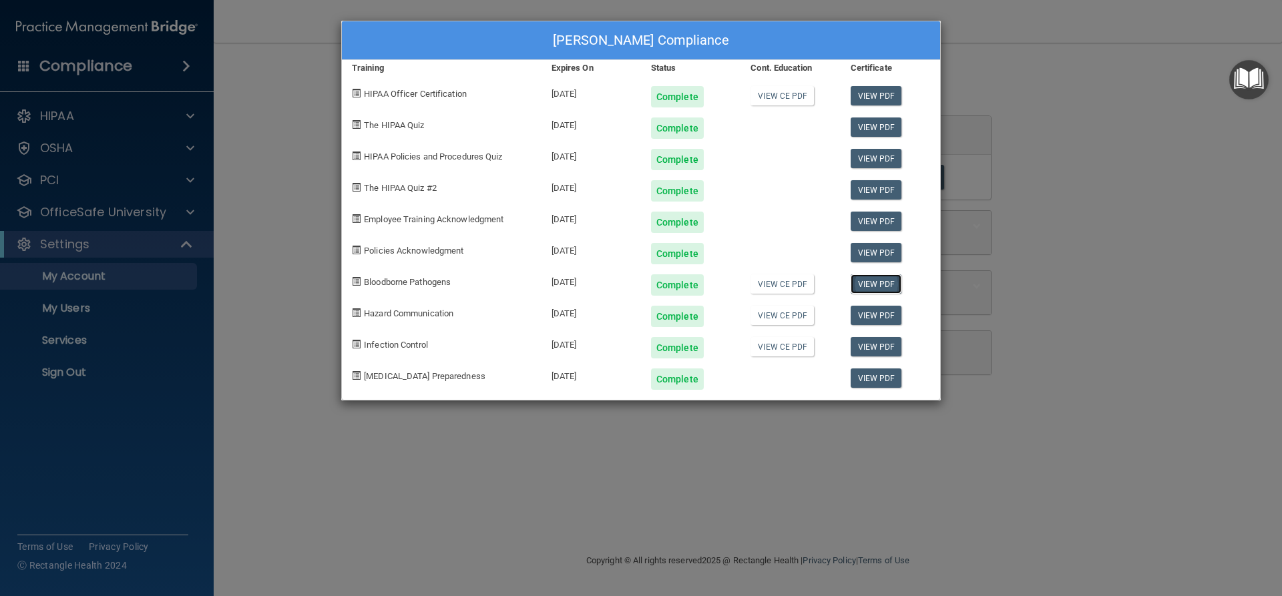
click at [887, 278] on link "View PDF" at bounding box center [876, 283] width 51 height 19
click at [861, 315] on link "View PDF" at bounding box center [876, 315] width 51 height 19
click at [884, 347] on link "View PDF" at bounding box center [876, 346] width 51 height 19
